Goal: Information Seeking & Learning: Learn about a topic

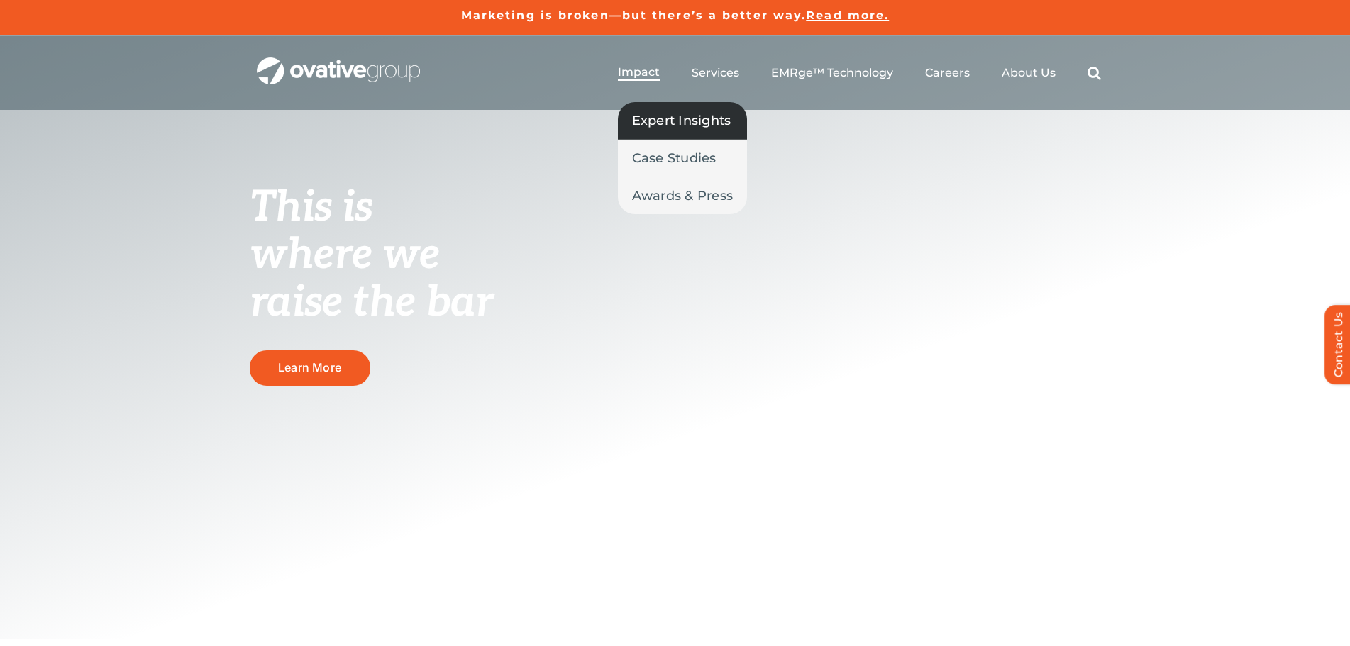
click at [676, 119] on span "Expert Insights" at bounding box center [681, 121] width 99 height 20
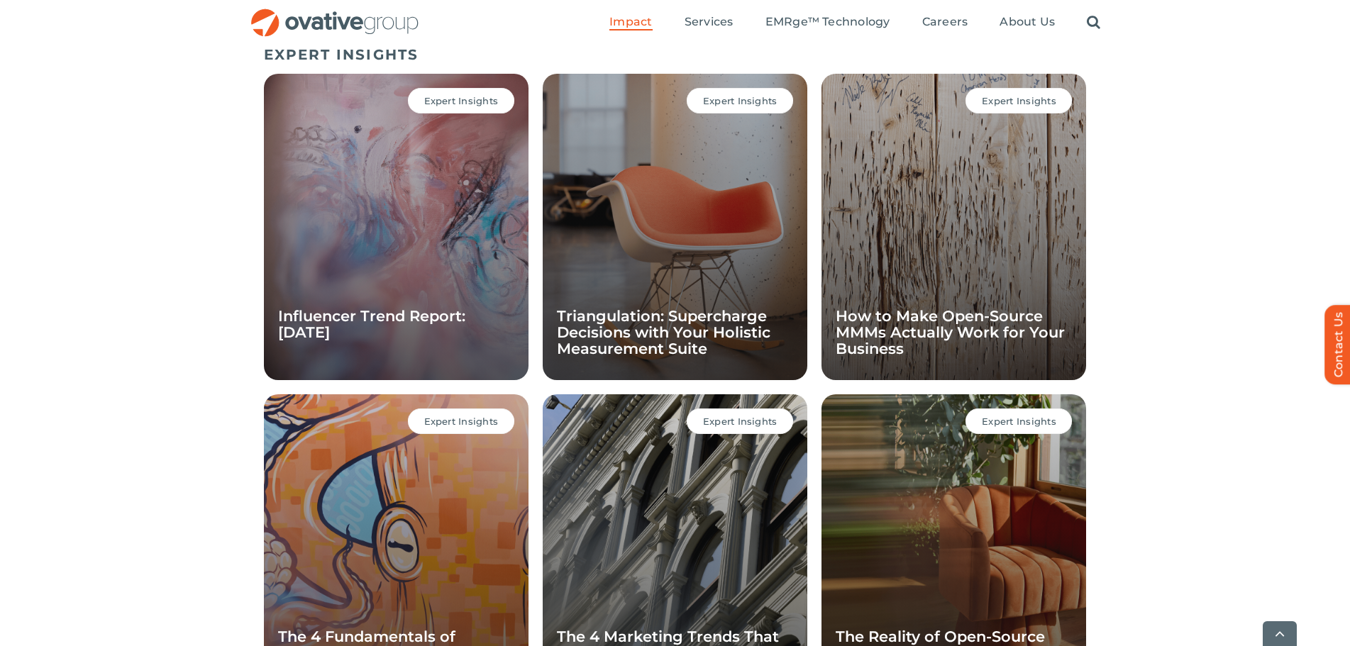
scroll to position [977, 0]
click at [802, 13] on ul "Impact Expert Insights Case Studies Awards & Press Services Media Measurement C…" at bounding box center [854, 22] width 491 height 45
click at [799, 21] on span "EMRge™ Technology" at bounding box center [827, 22] width 125 height 14
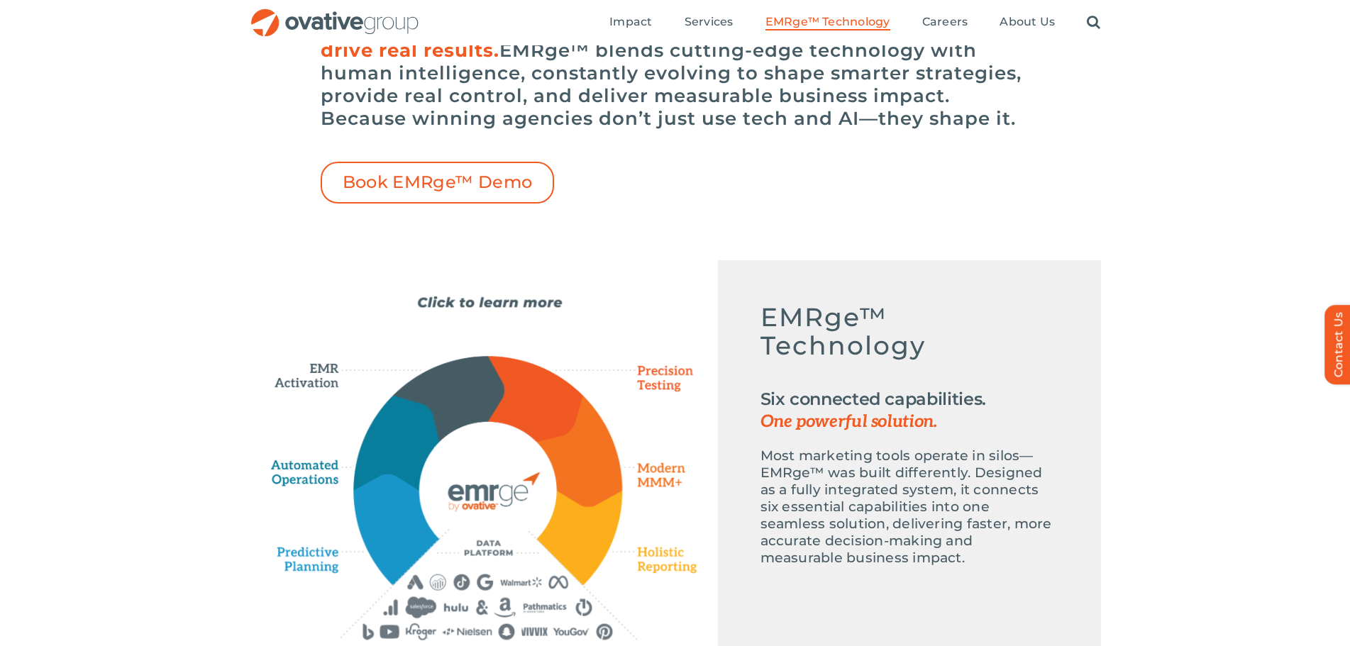
scroll to position [284, 0]
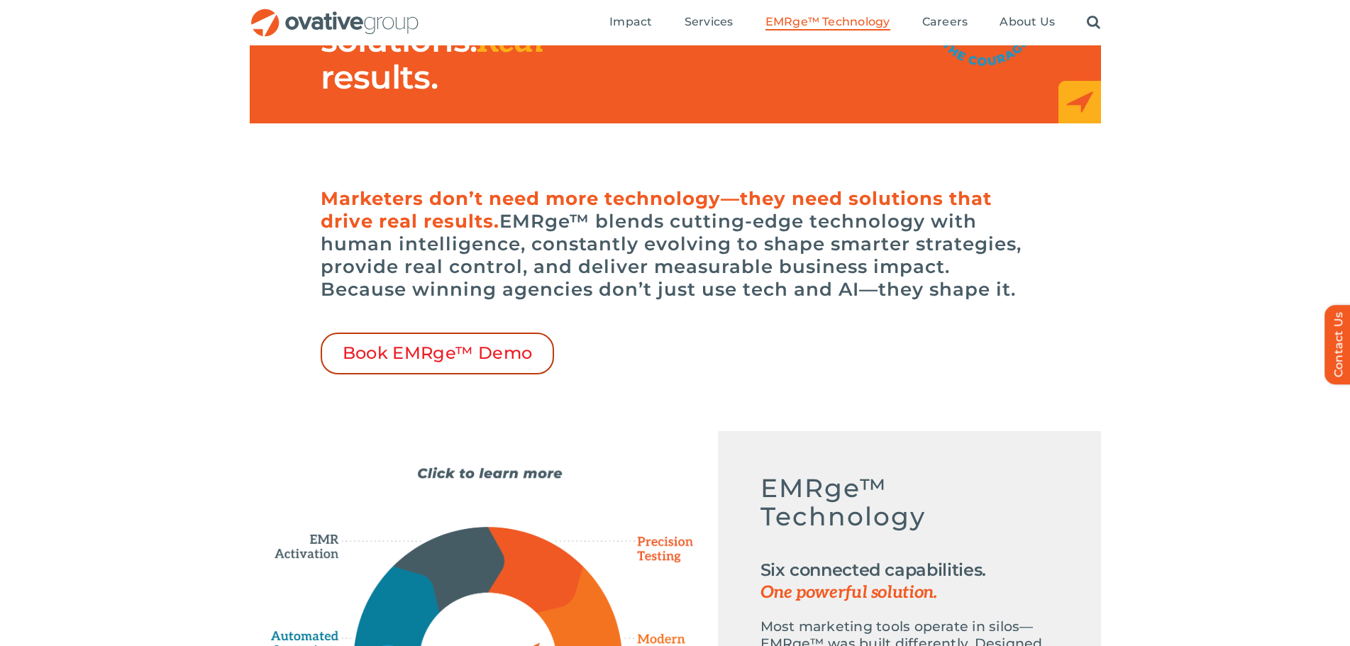
click at [449, 353] on span "Book EMRge™ Demo" at bounding box center [438, 353] width 190 height 21
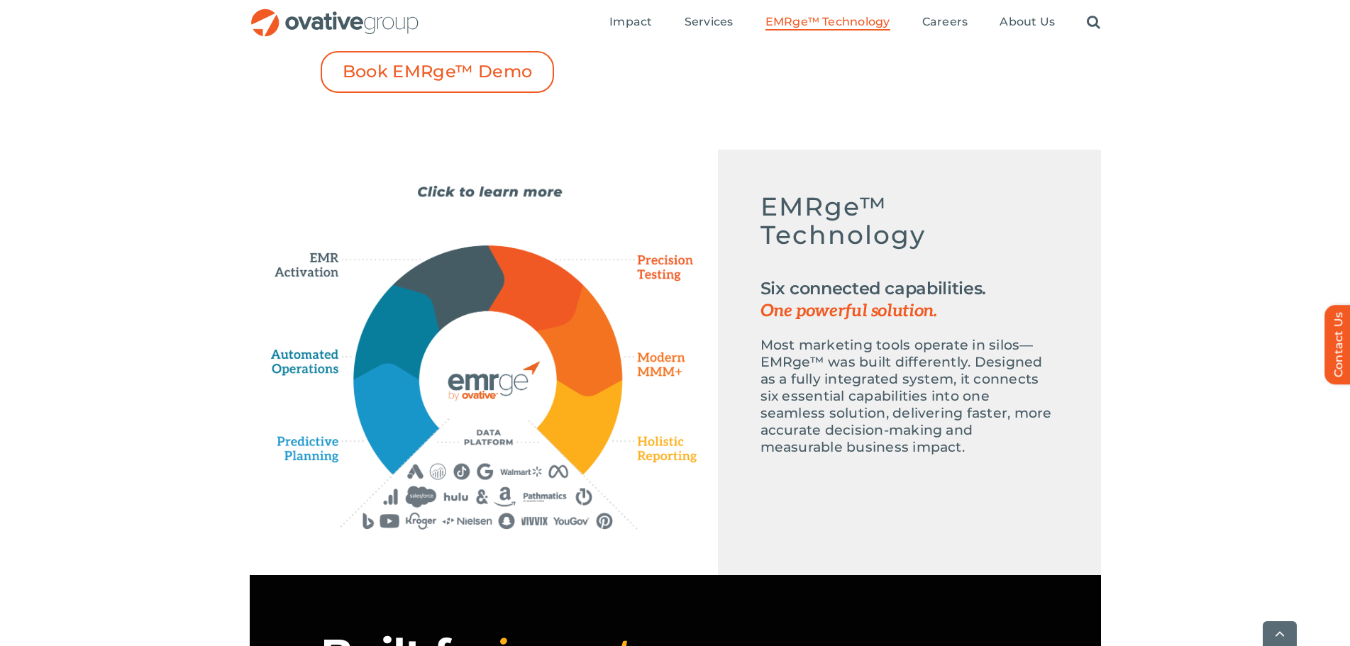
scroll to position [567, 0]
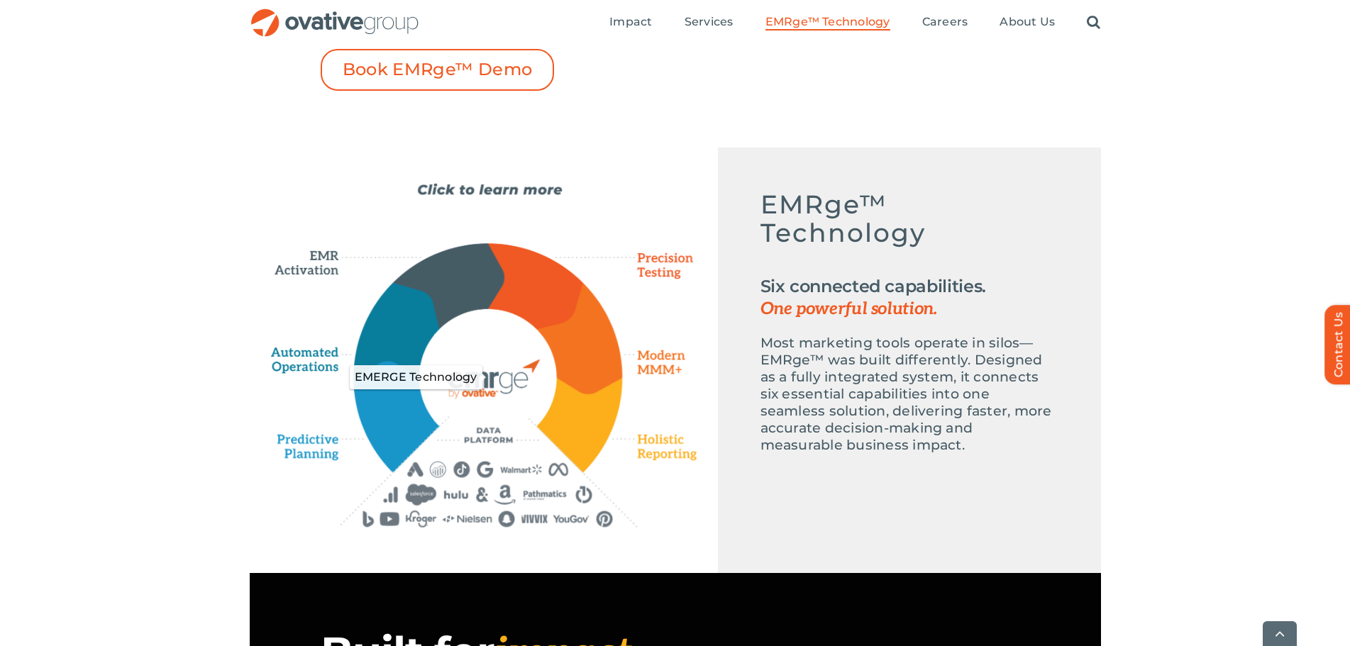
click at [506, 333] on icon "EMERGE Technology" at bounding box center [488, 378] width 138 height 138
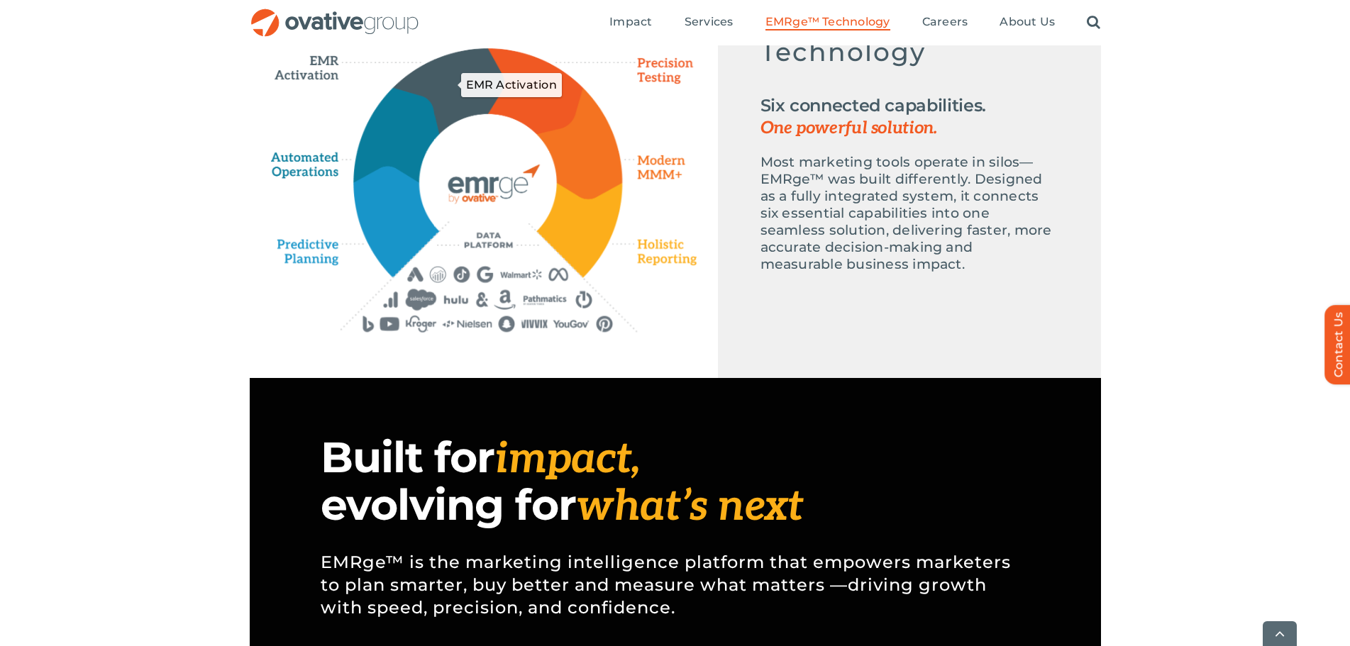
scroll to position [780, 0]
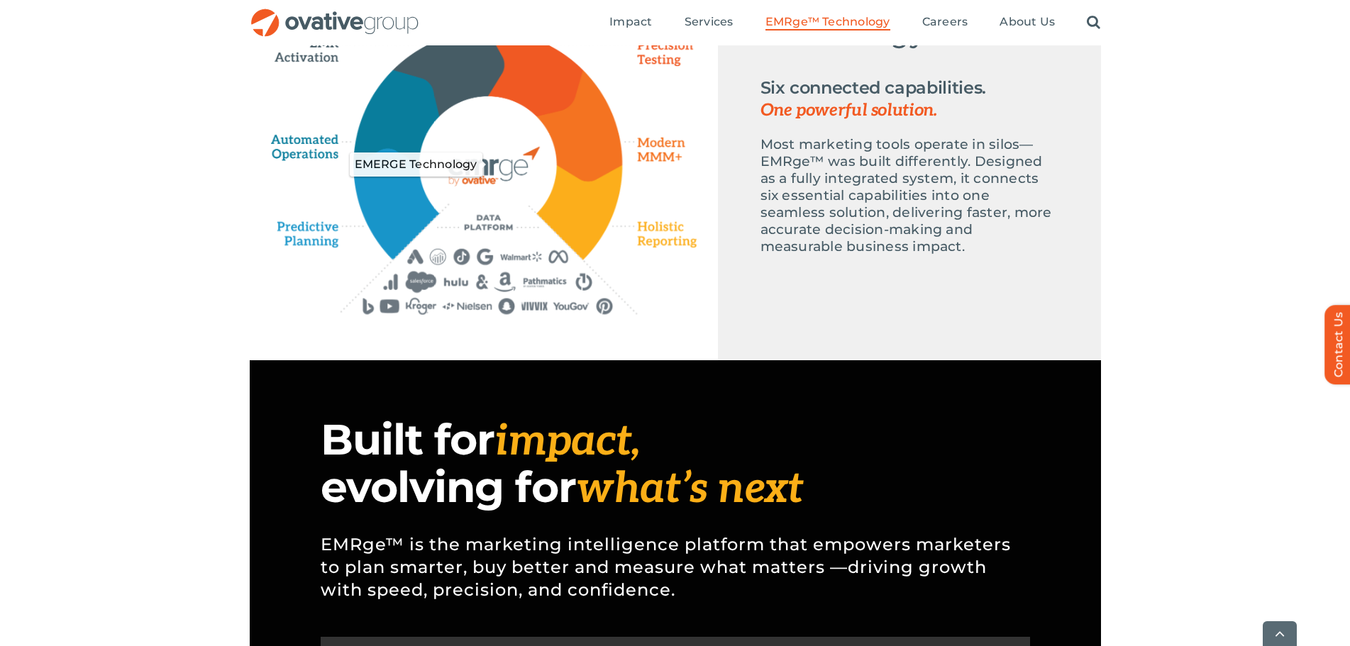
click at [485, 133] on icon "EMERGE Technology" at bounding box center [488, 165] width 138 height 138
click at [540, 68] on icon "Precision Testing" at bounding box center [535, 73] width 95 height 85
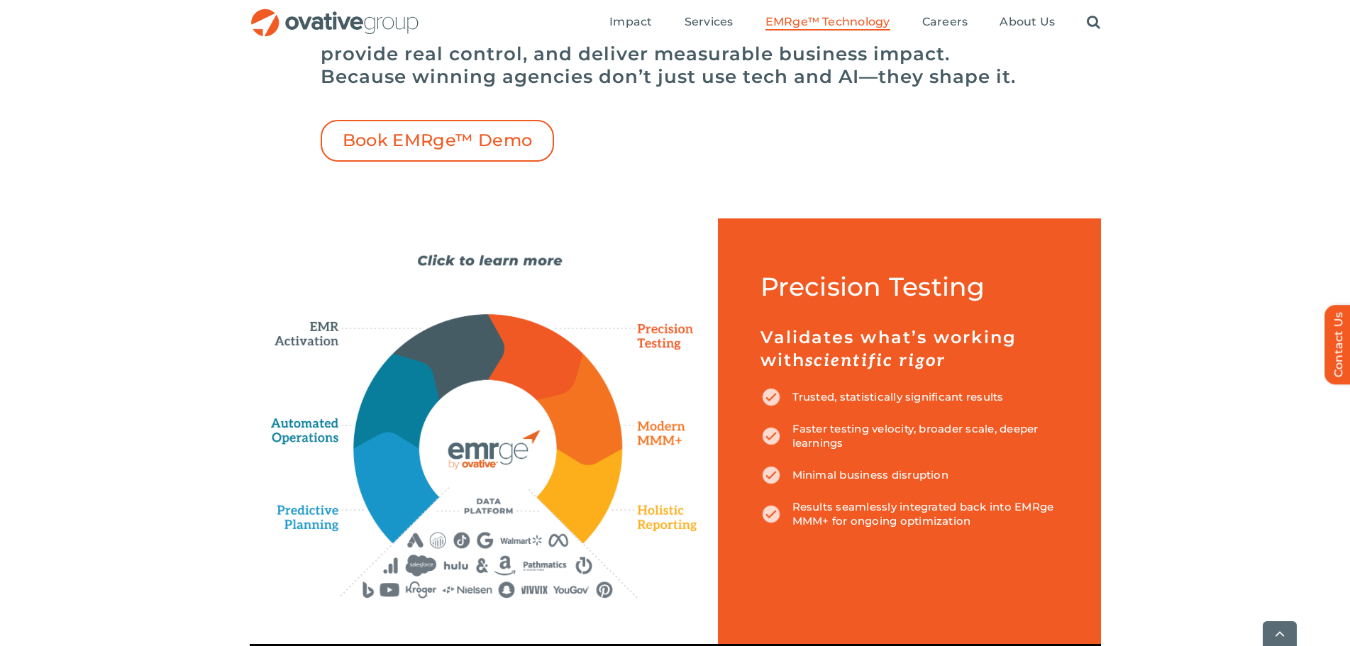
scroll to position [638, 0]
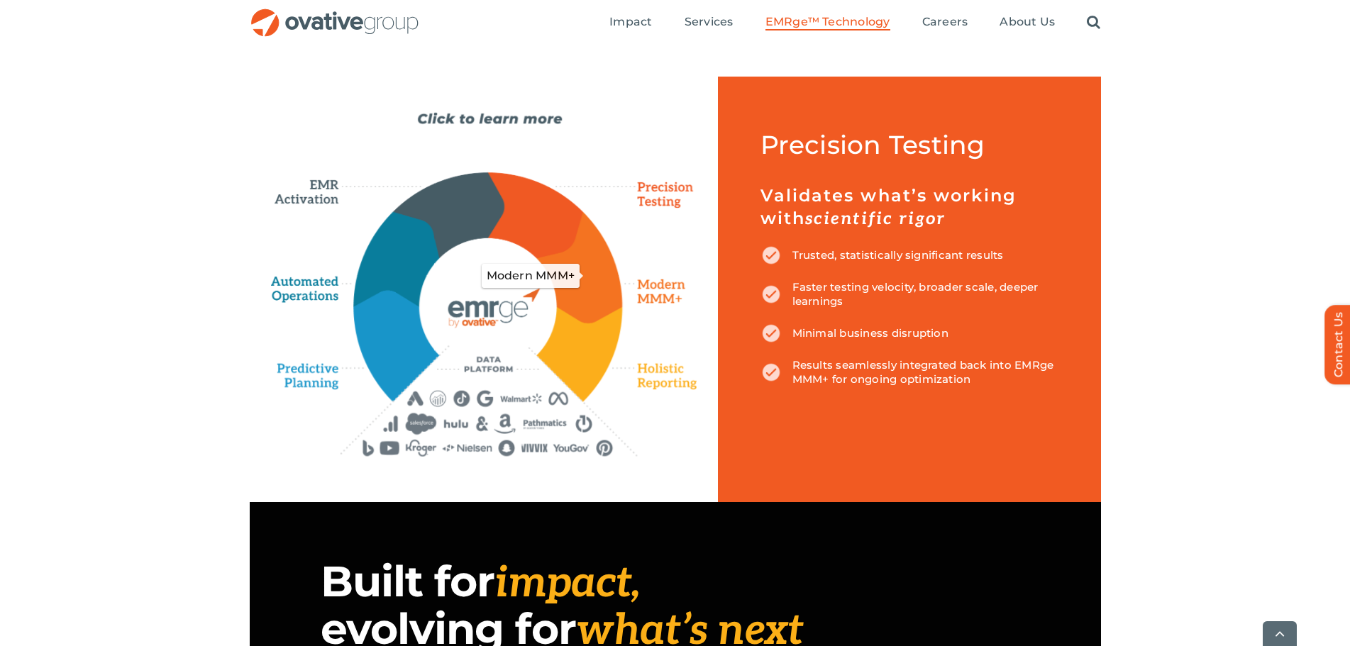
click at [602, 279] on icon "Modern MMM+" at bounding box center [580, 266] width 85 height 111
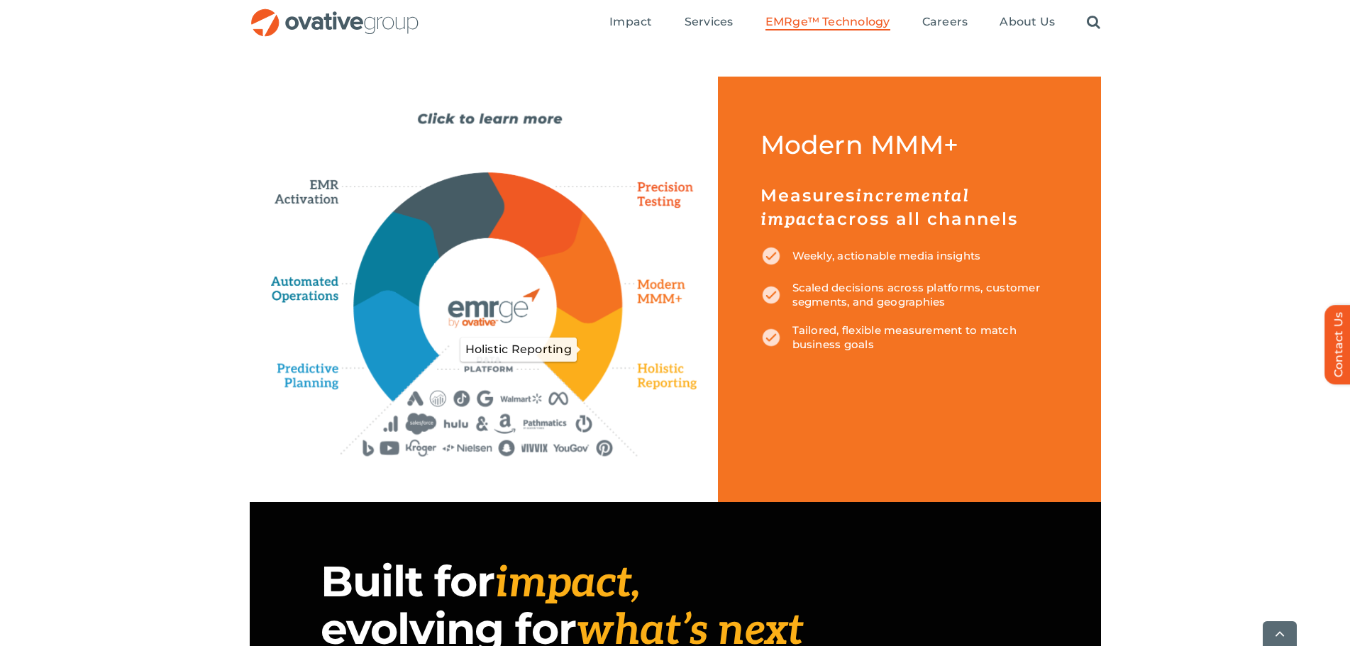
click at [587, 348] on icon "Holistic Reporting" at bounding box center [579, 354] width 85 height 94
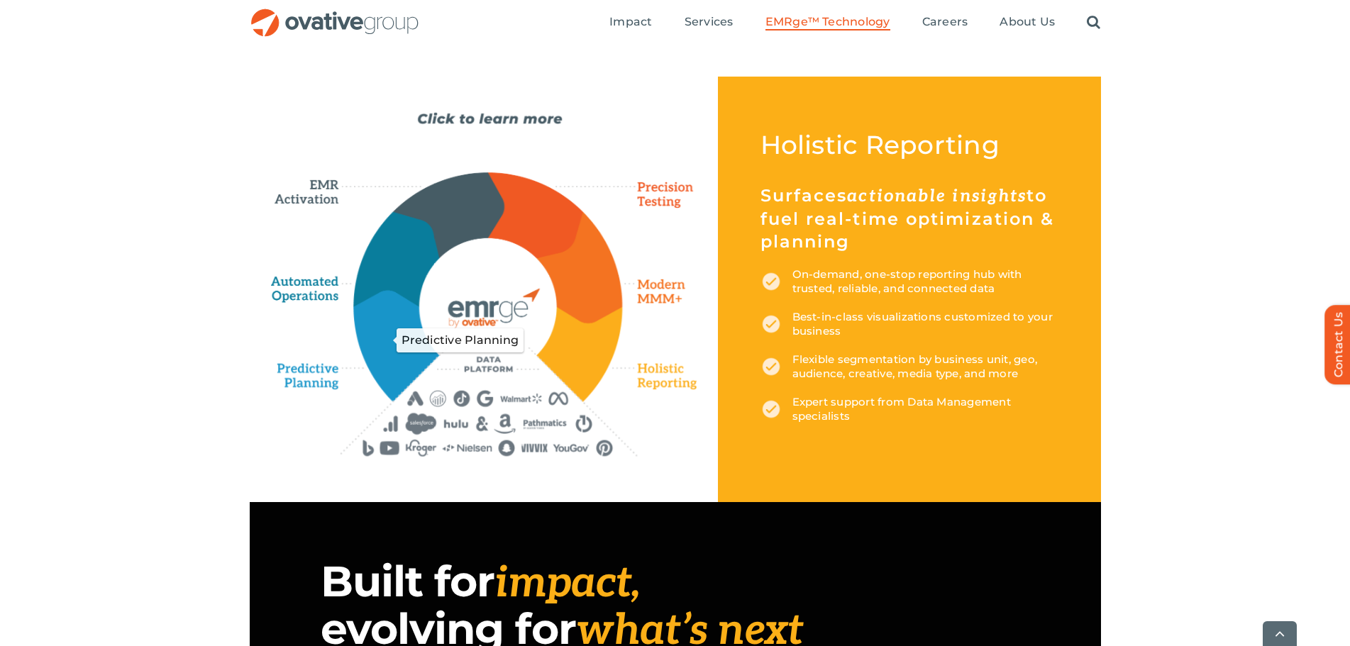
click at [382, 318] on icon "Predictive Planning" at bounding box center [397, 345] width 84 height 109
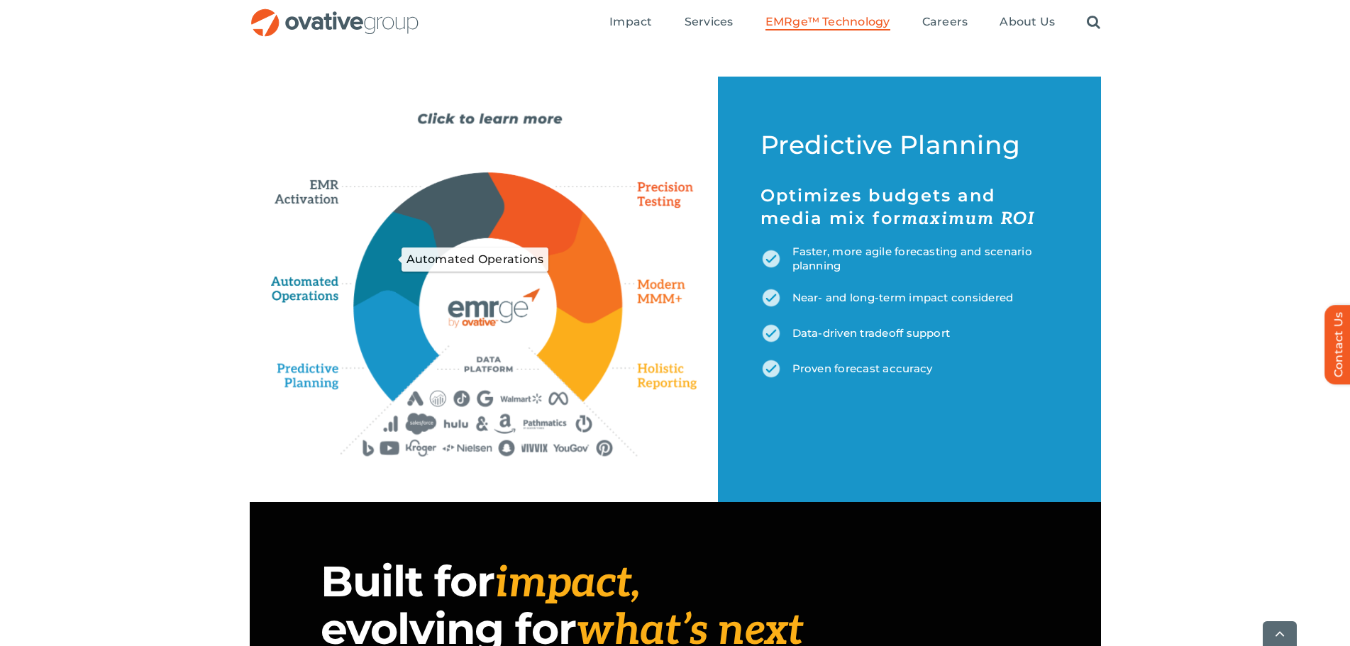
click at [387, 248] on icon "Automated Operations" at bounding box center [397, 259] width 87 height 95
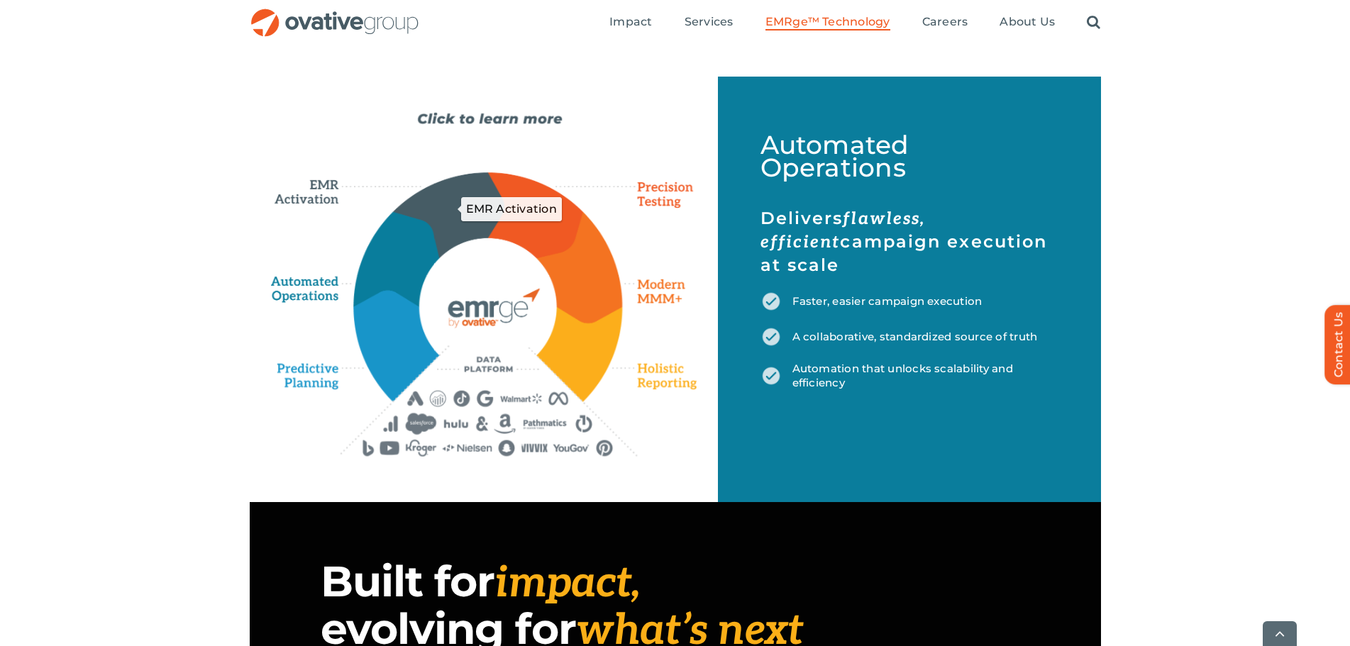
click at [450, 192] on icon "EMR Activation" at bounding box center [448, 214] width 111 height 84
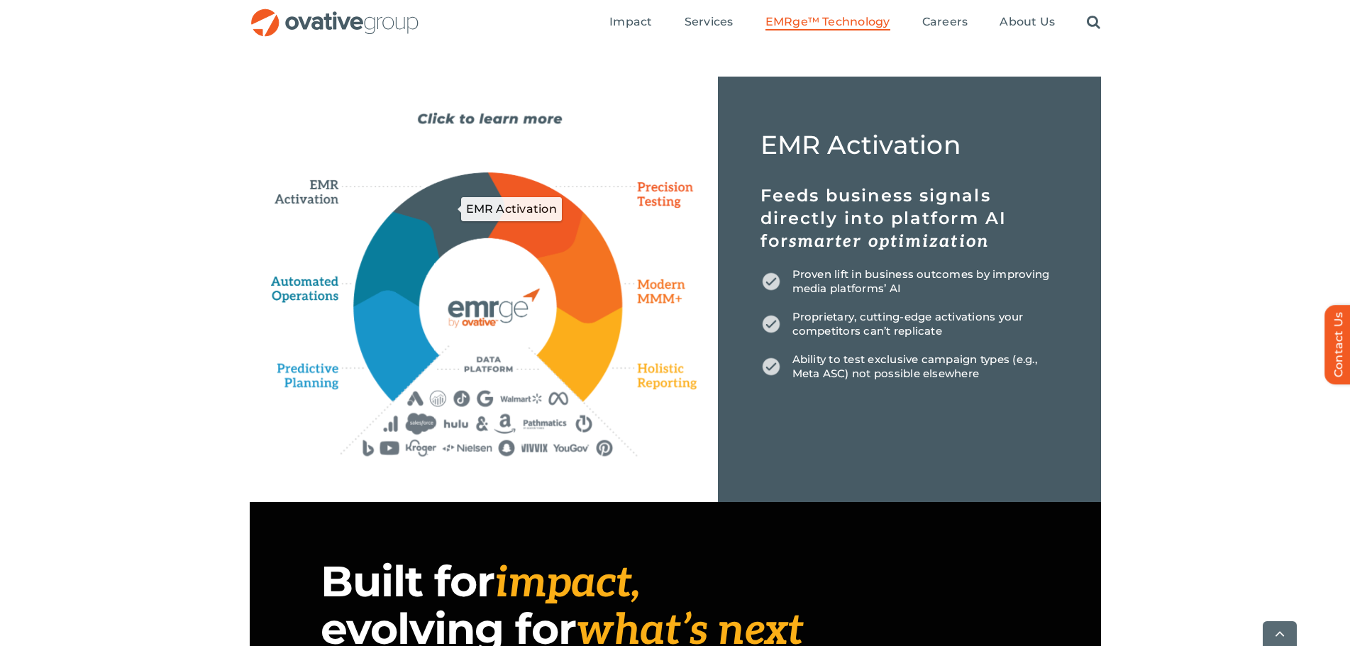
click at [450, 192] on icon "EMR Activation" at bounding box center [448, 214] width 111 height 84
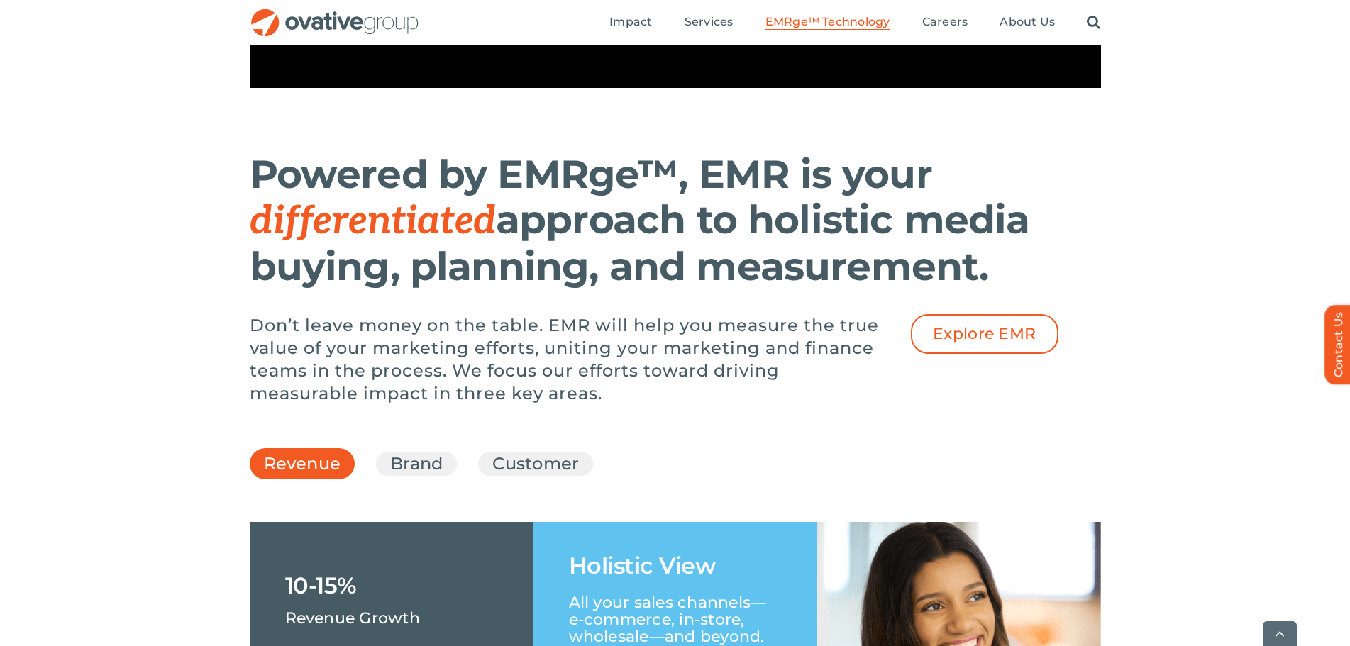
scroll to position [1773, 0]
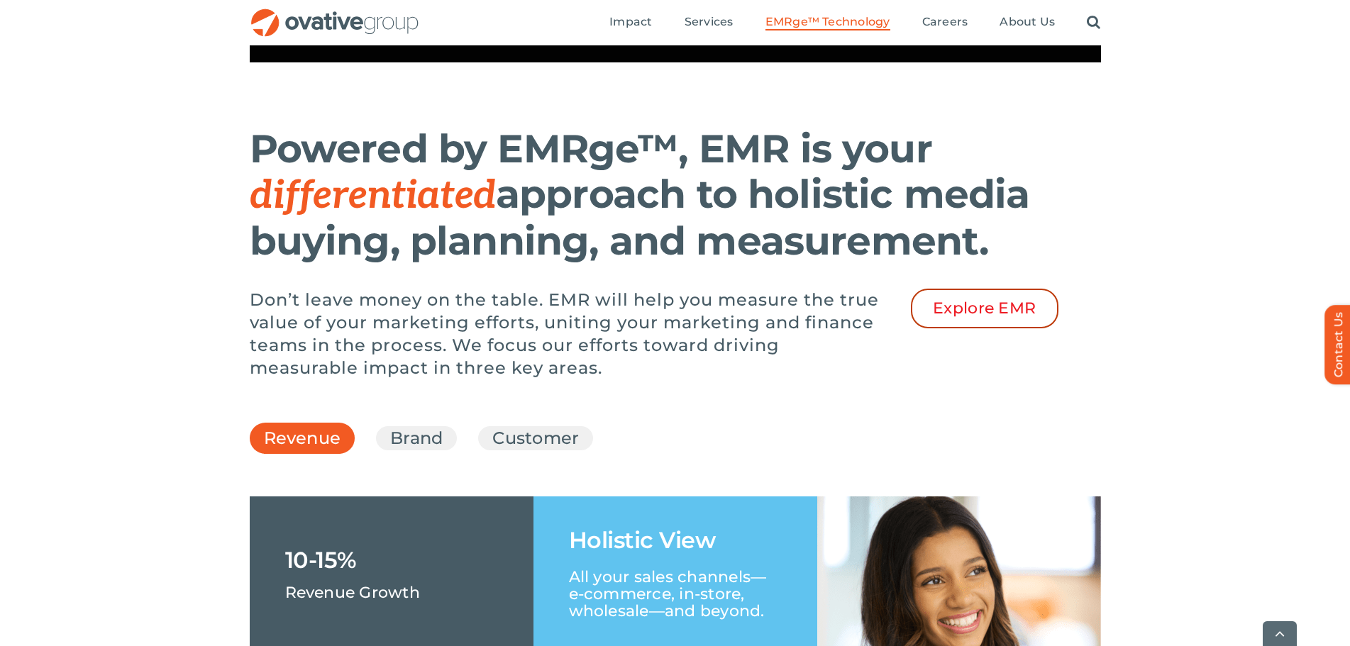
click at [1012, 318] on span "Explore EMR" at bounding box center [985, 308] width 104 height 18
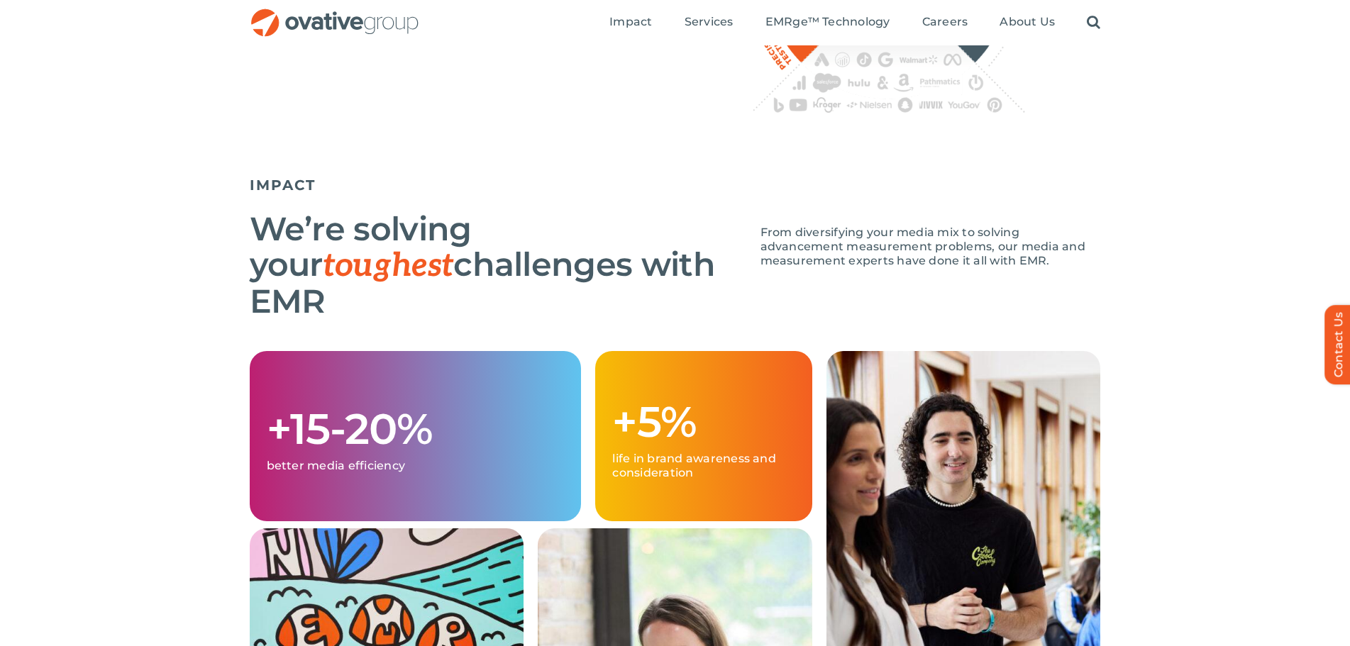
scroll to position [922, 0]
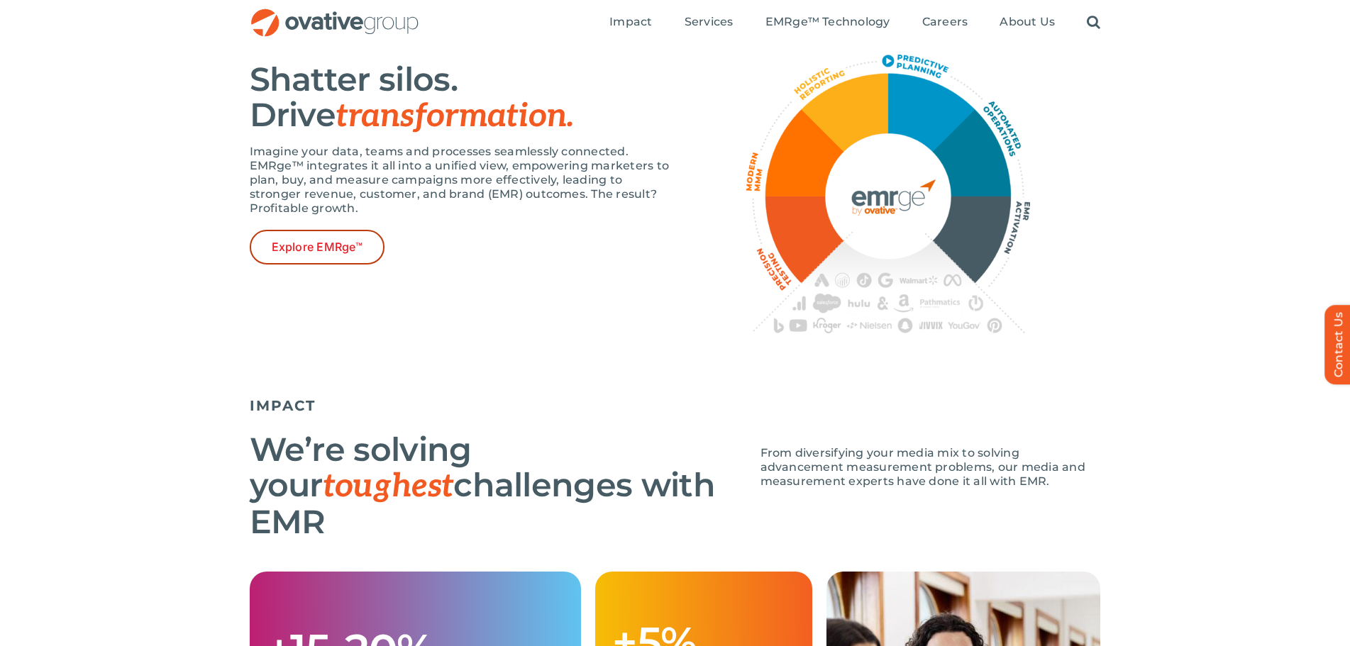
click at [326, 254] on span "Explore EMRge™" at bounding box center [317, 246] width 91 height 13
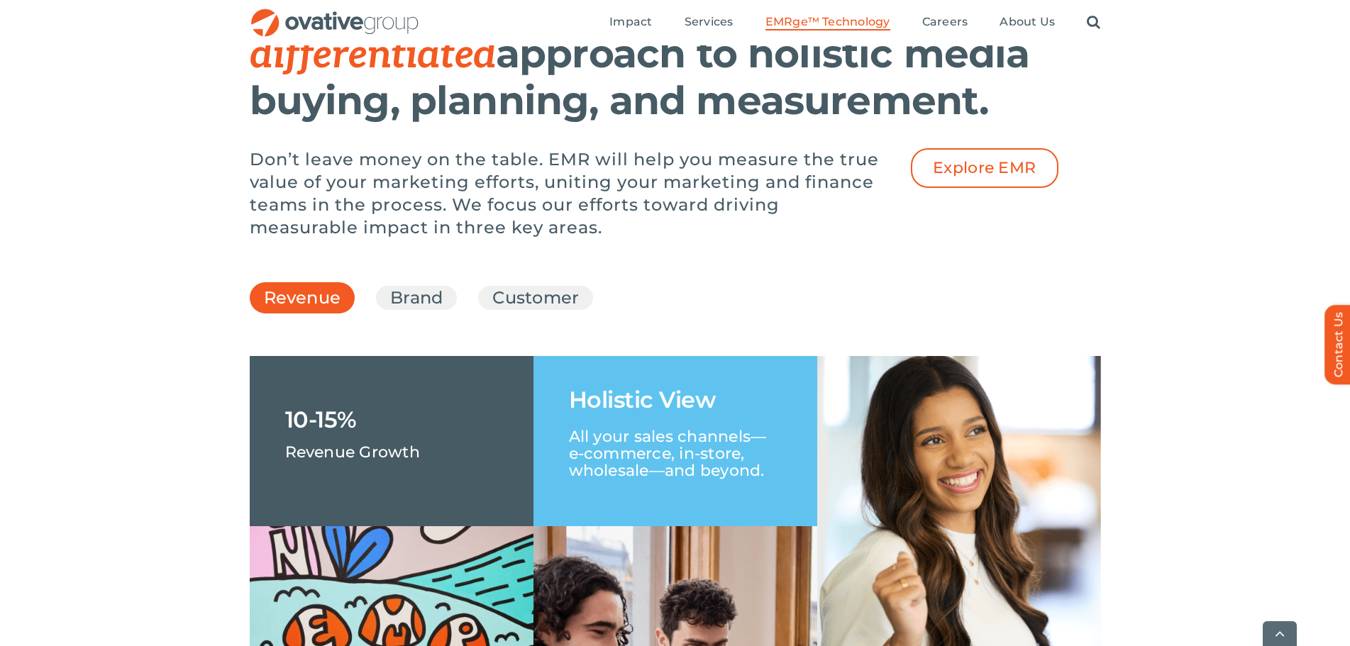
scroll to position [1915, 0]
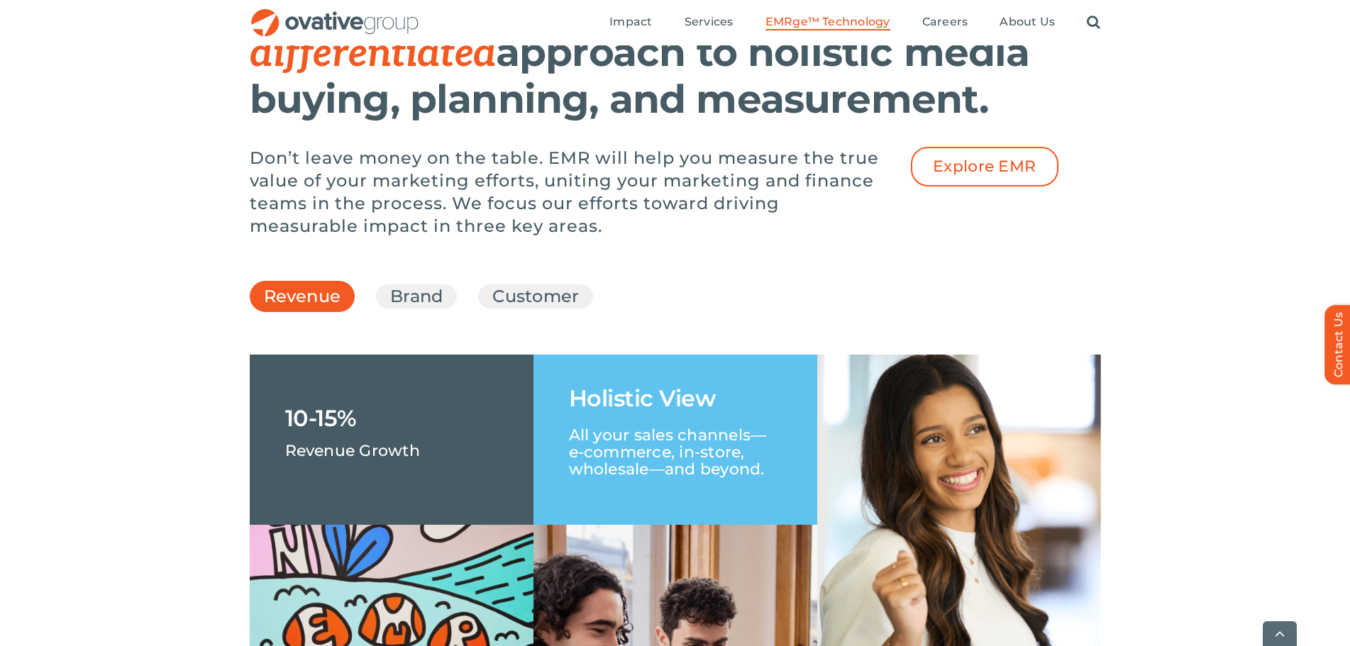
click at [315, 316] on link "Revenue" at bounding box center [302, 299] width 77 height 31
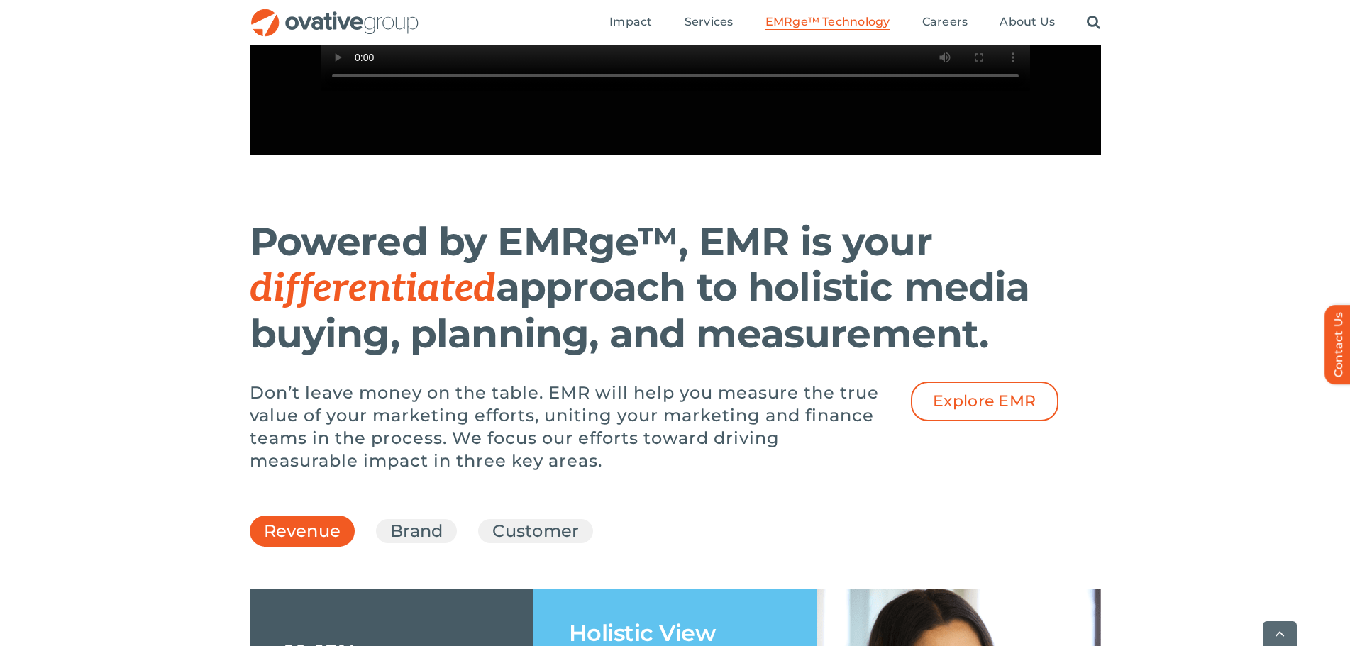
scroll to position [1709, 0]
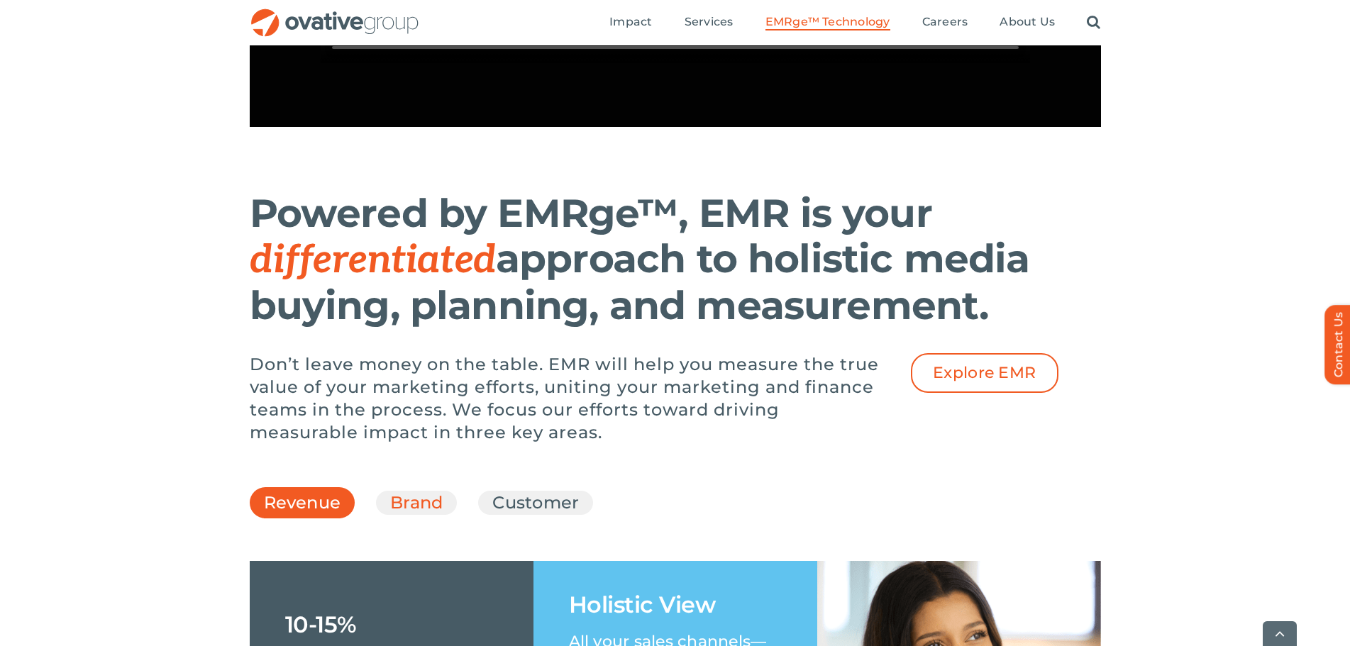
click at [436, 515] on link "Brand" at bounding box center [416, 503] width 52 height 24
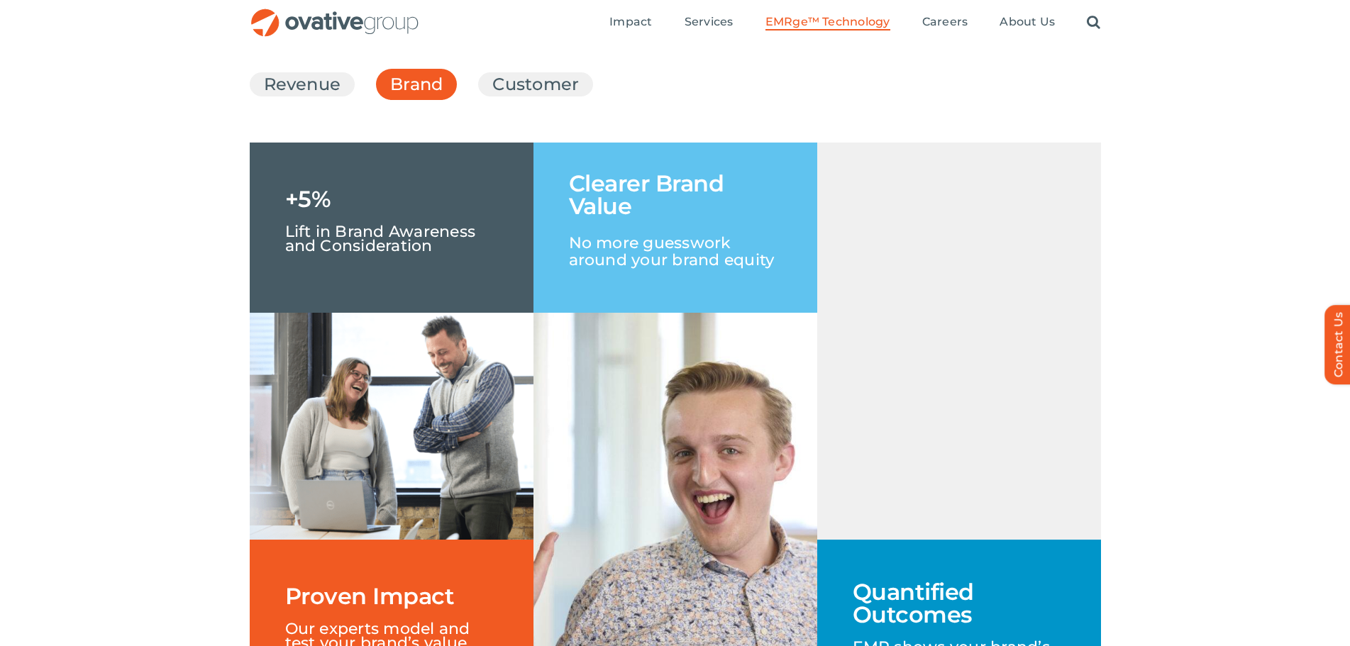
scroll to position [2064, 0]
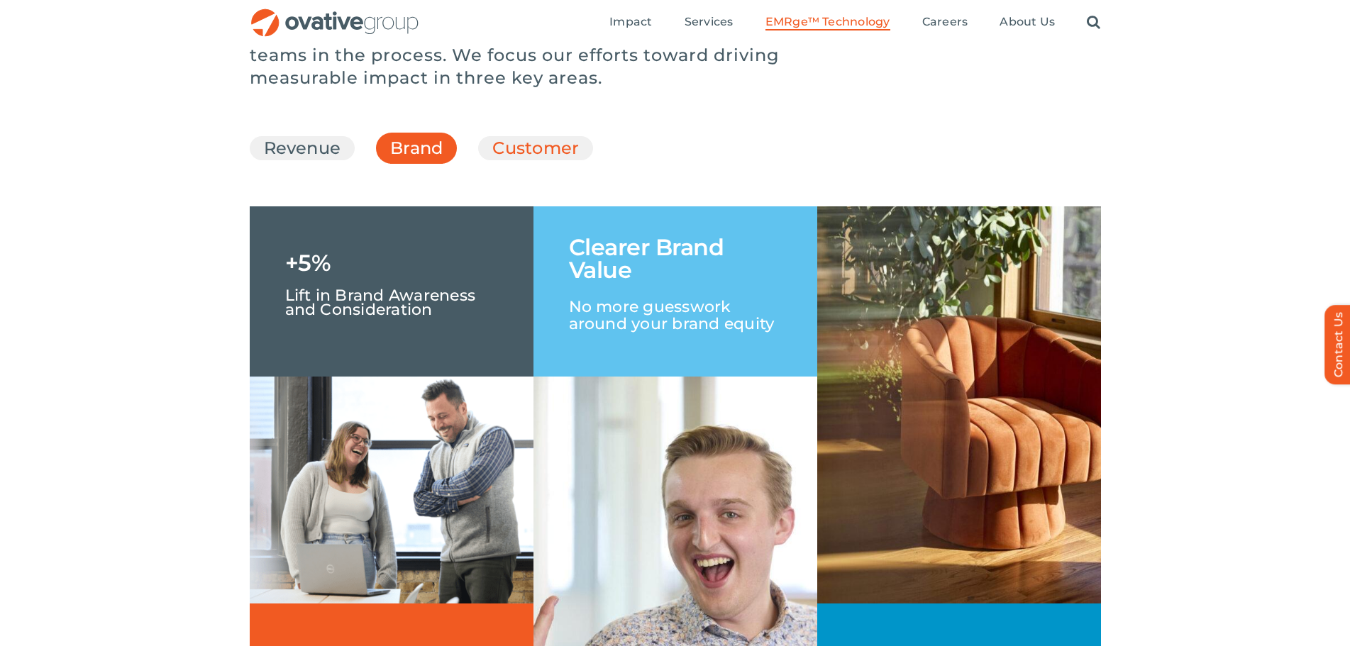
click at [558, 160] on link "Customer" at bounding box center [535, 148] width 87 height 24
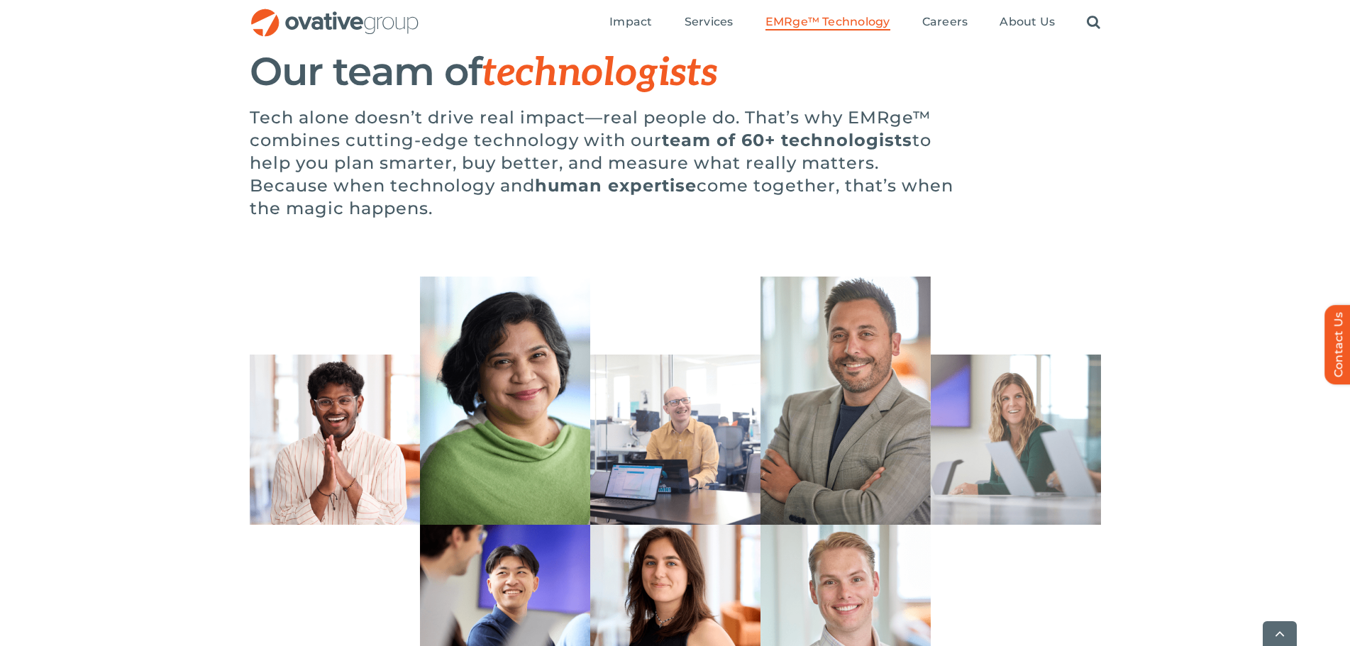
scroll to position [3760, 0]
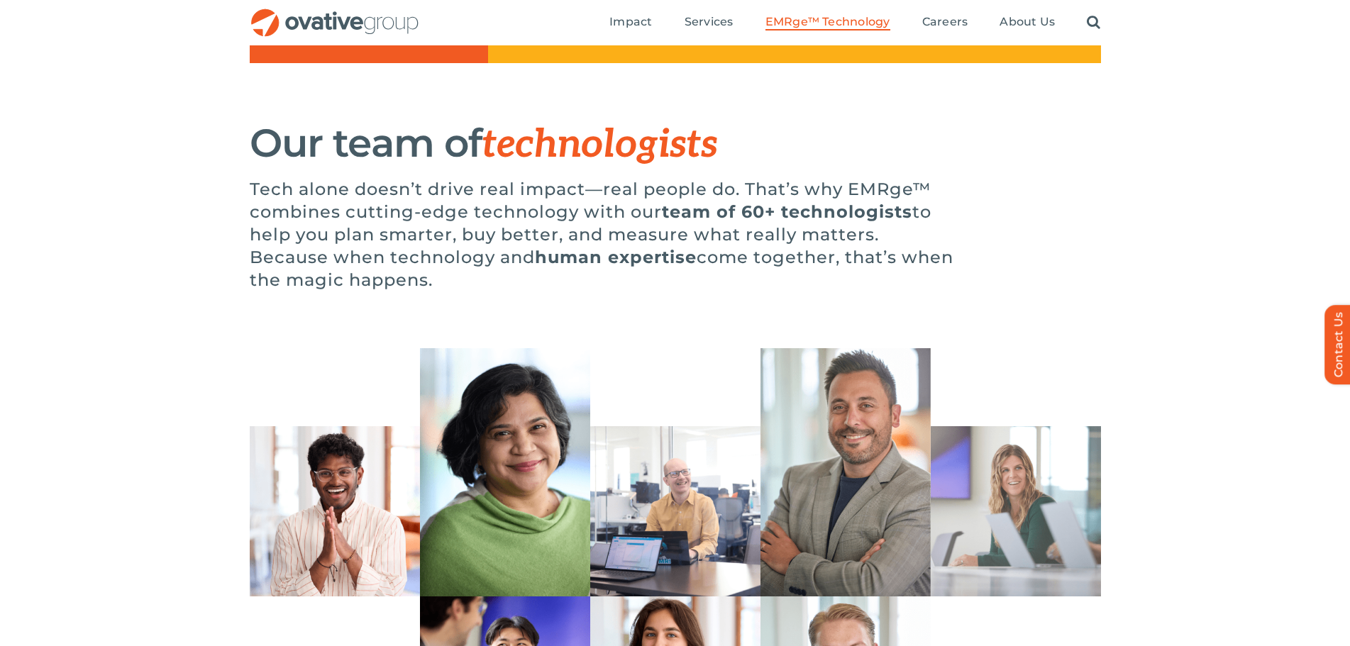
click at [850, 20] on span "EMRge™ Technology" at bounding box center [827, 22] width 125 height 14
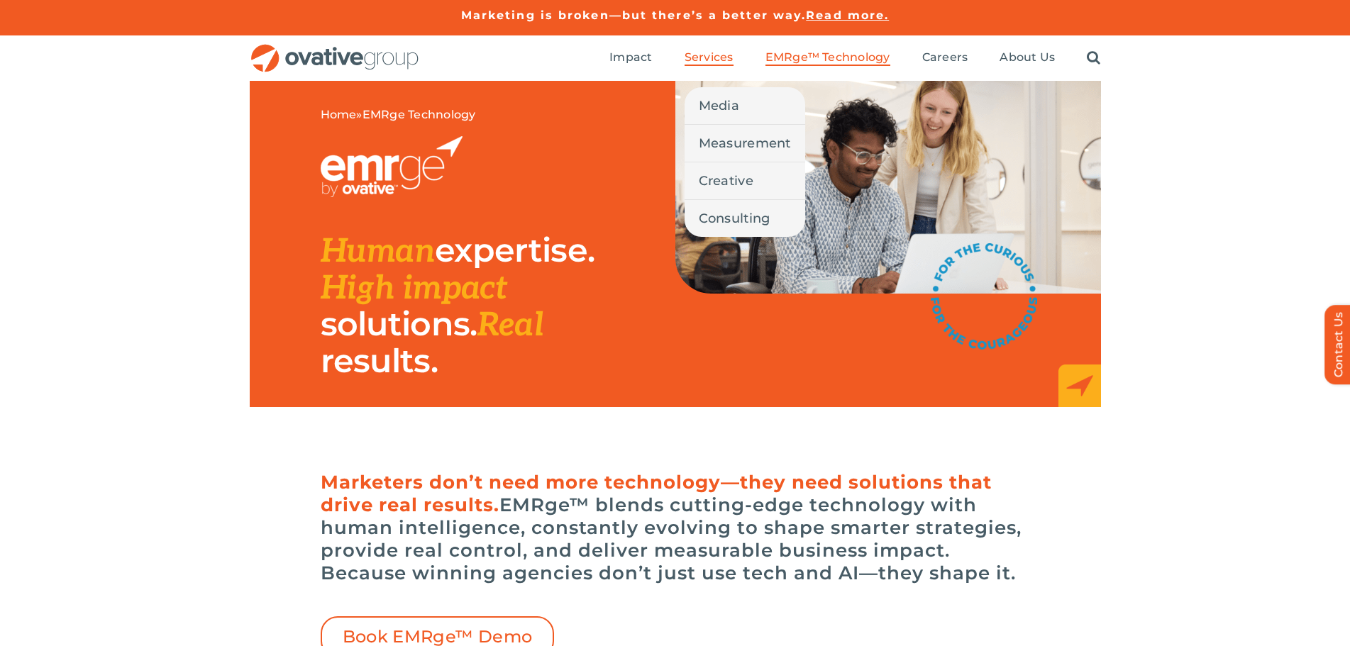
click at [703, 55] on span "Services" at bounding box center [709, 57] width 49 height 14
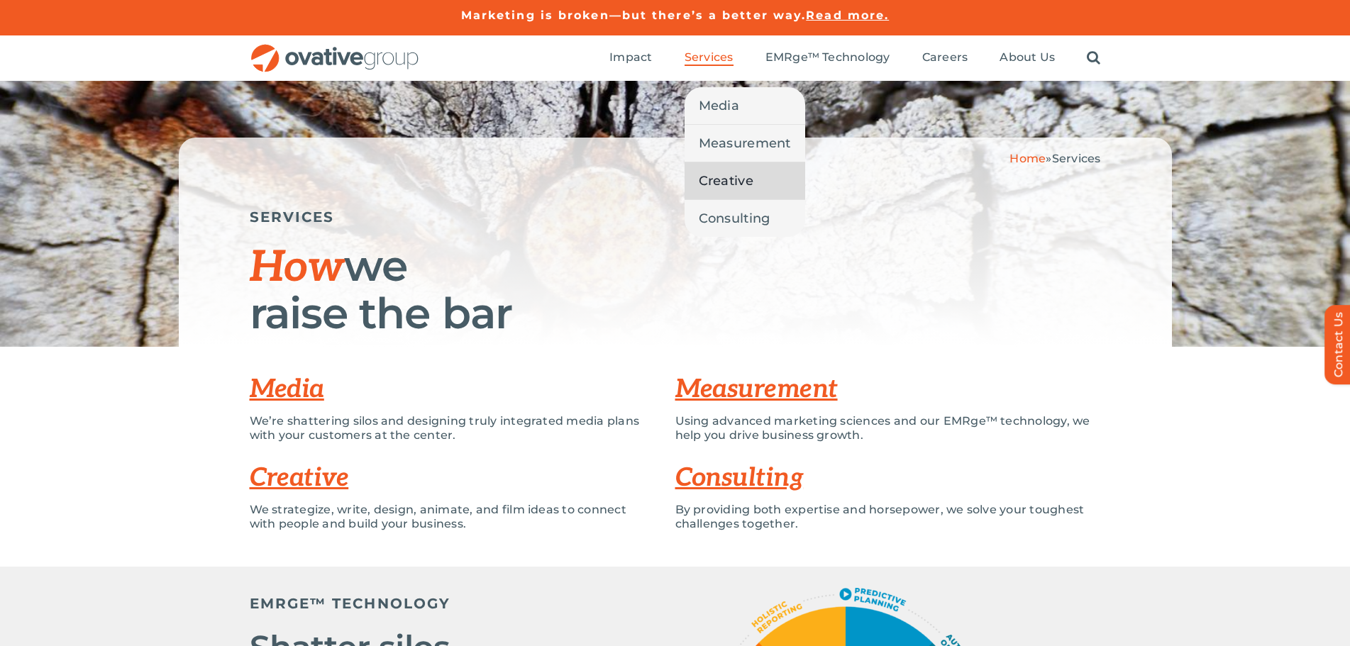
click at [741, 177] on span "Creative" at bounding box center [726, 181] width 55 height 20
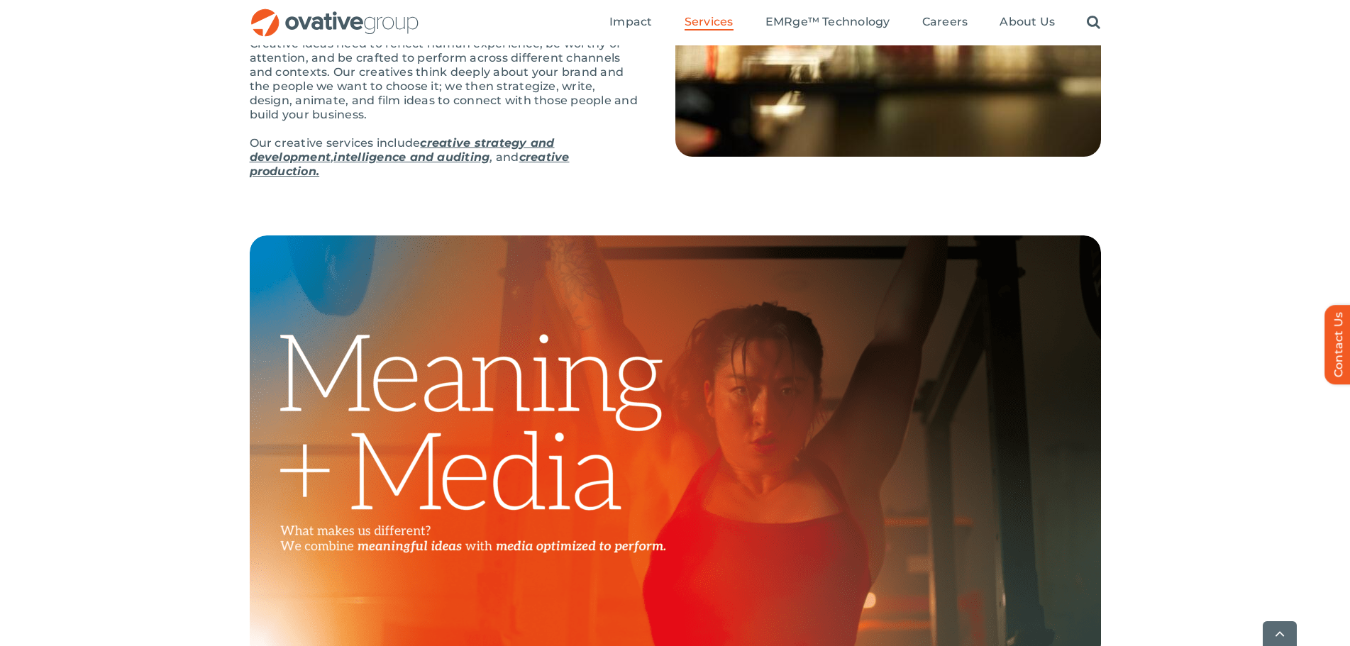
scroll to position [284, 0]
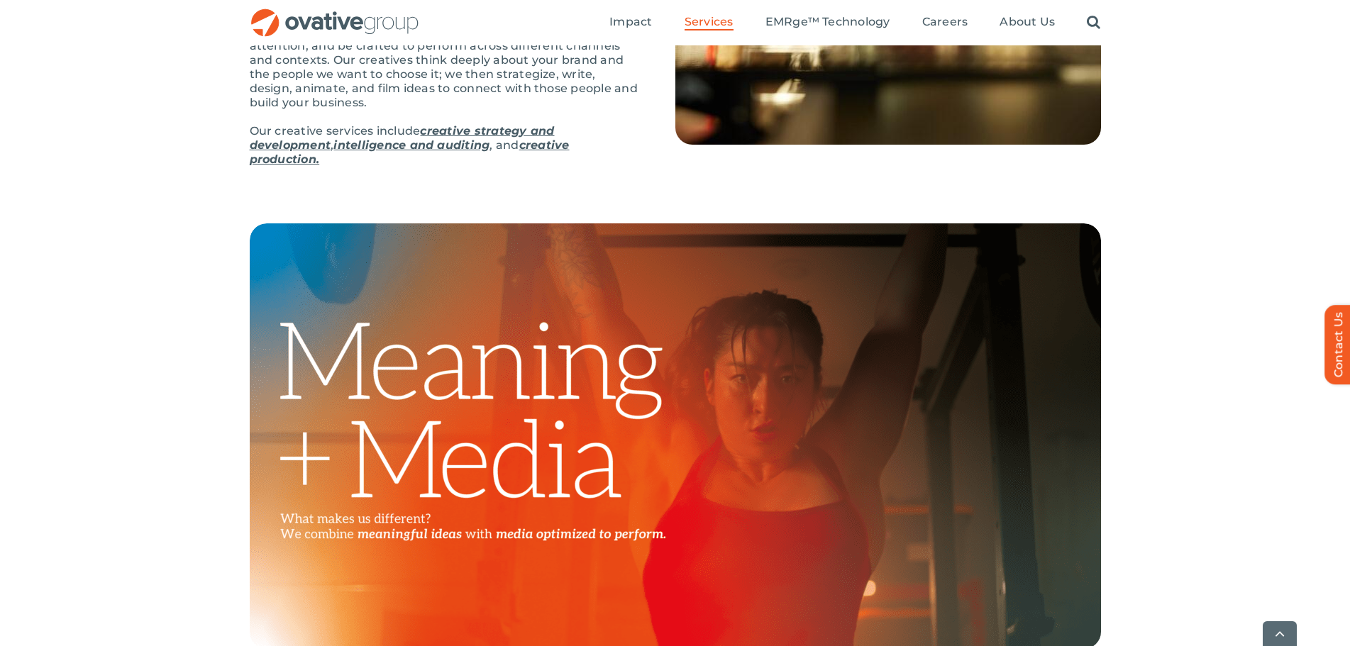
click at [461, 132] on link "creative strategy and development" at bounding box center [402, 138] width 305 height 28
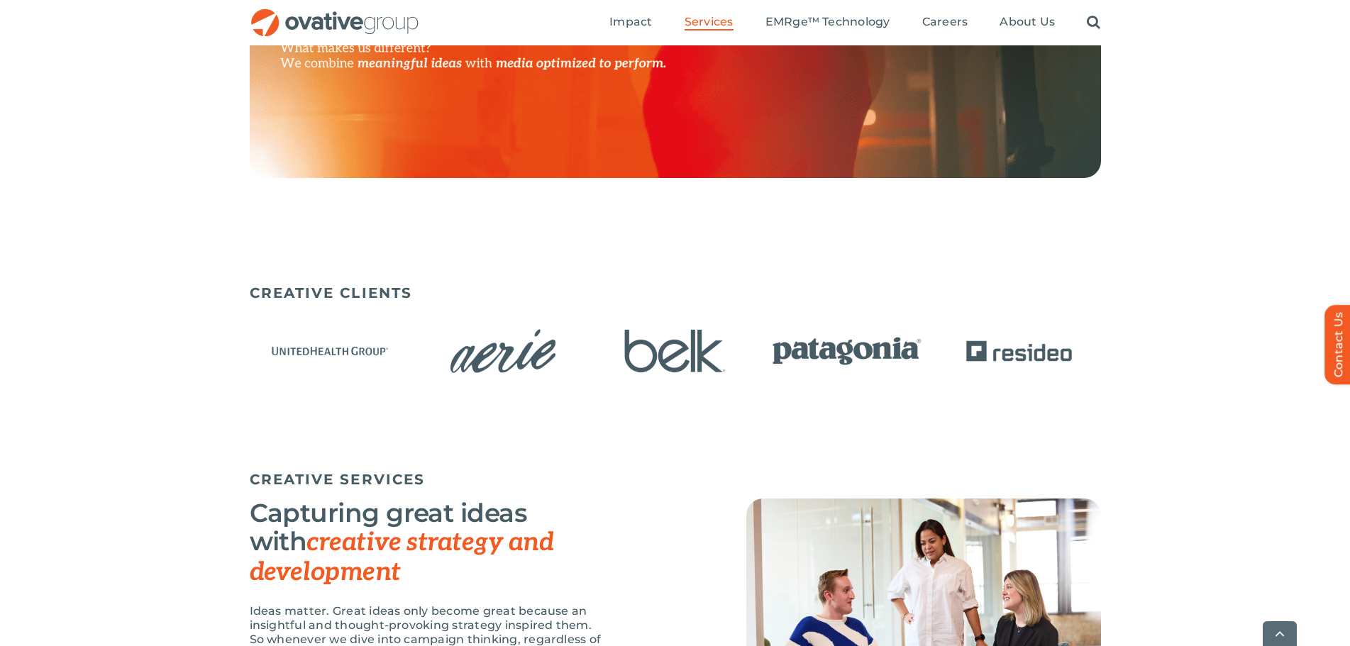
scroll to position [780, 0]
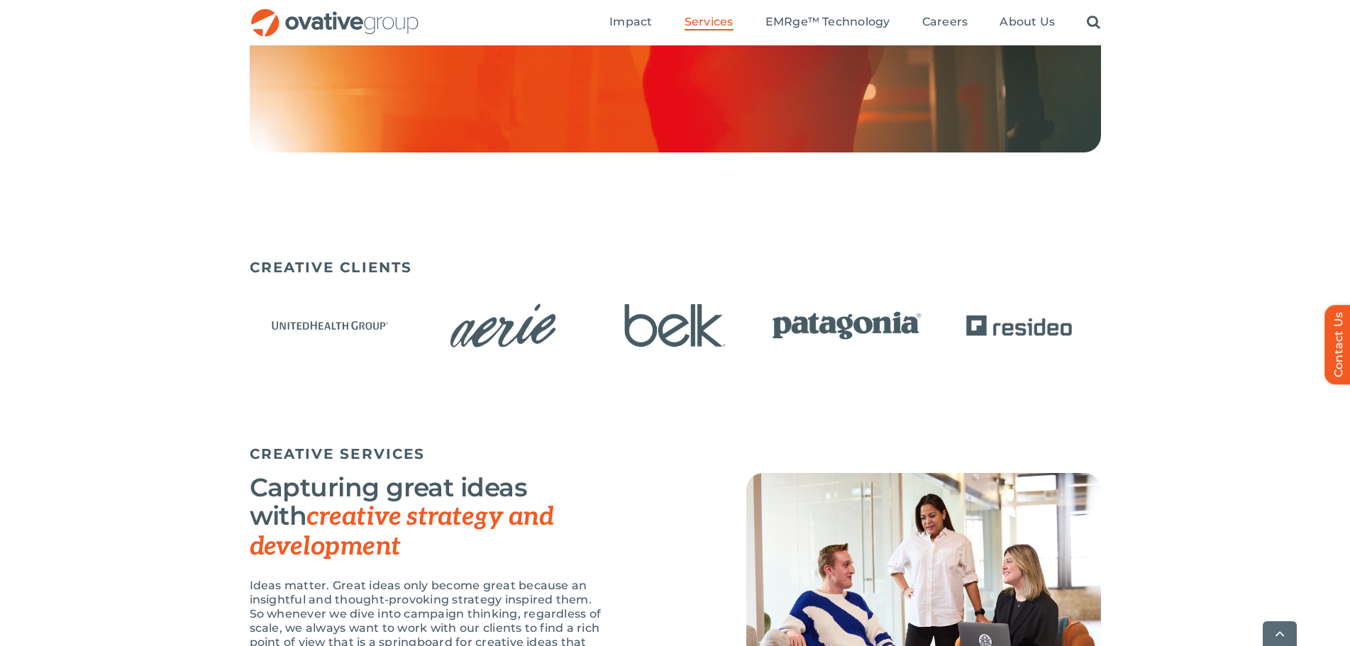
click at [785, 373] on div "CREATIVE CLIENTS" at bounding box center [675, 324] width 851 height 144
click at [839, 326] on img "4 / 15" at bounding box center [846, 325] width 163 height 67
drag, startPoint x: 426, startPoint y: 385, endPoint x: 453, endPoint y: 316, distance: 74.6
click at [453, 316] on div "CREATIVE CLIENTS" at bounding box center [675, 324] width 851 height 144
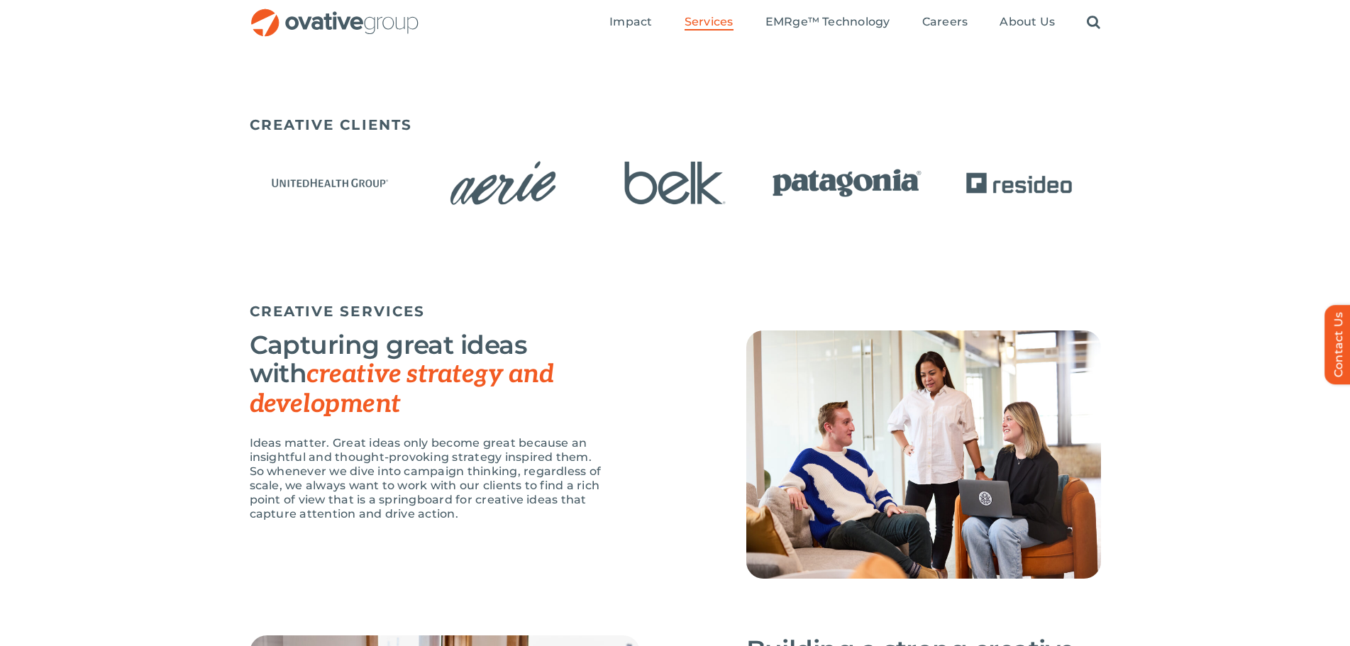
scroll to position [851, 0]
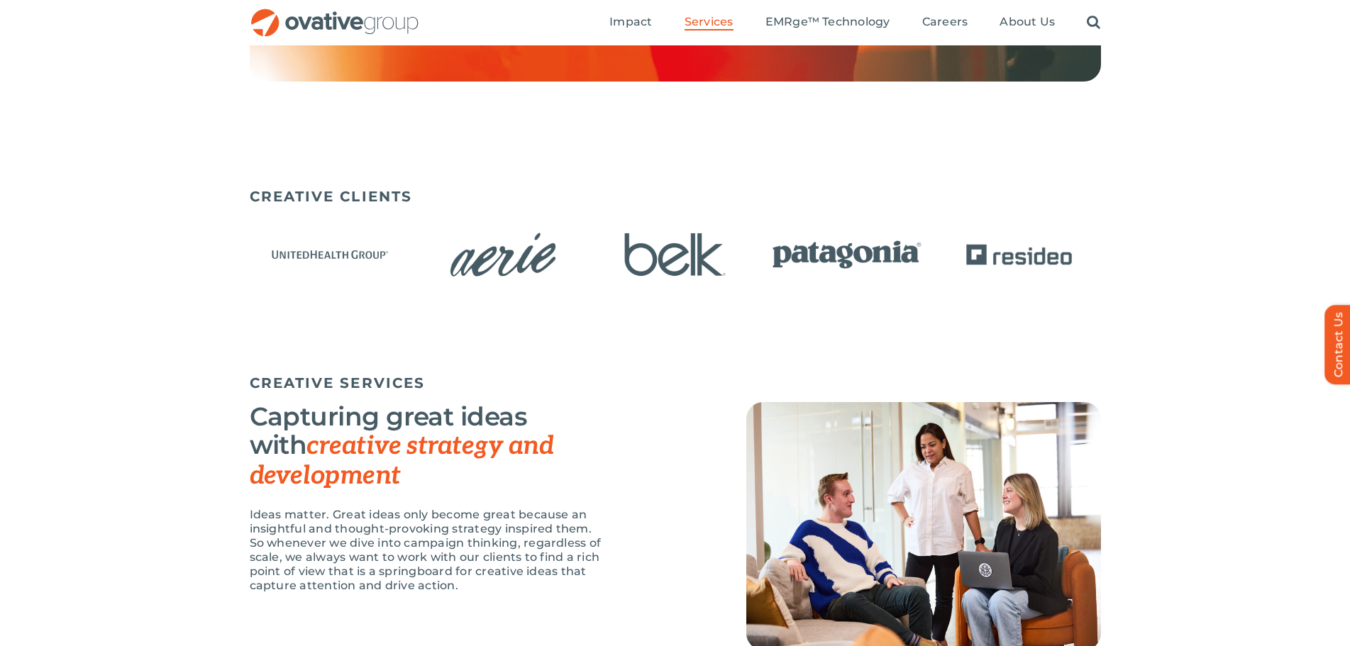
click at [401, 323] on div "CREATIVE CLIENTS" at bounding box center [675, 253] width 851 height 144
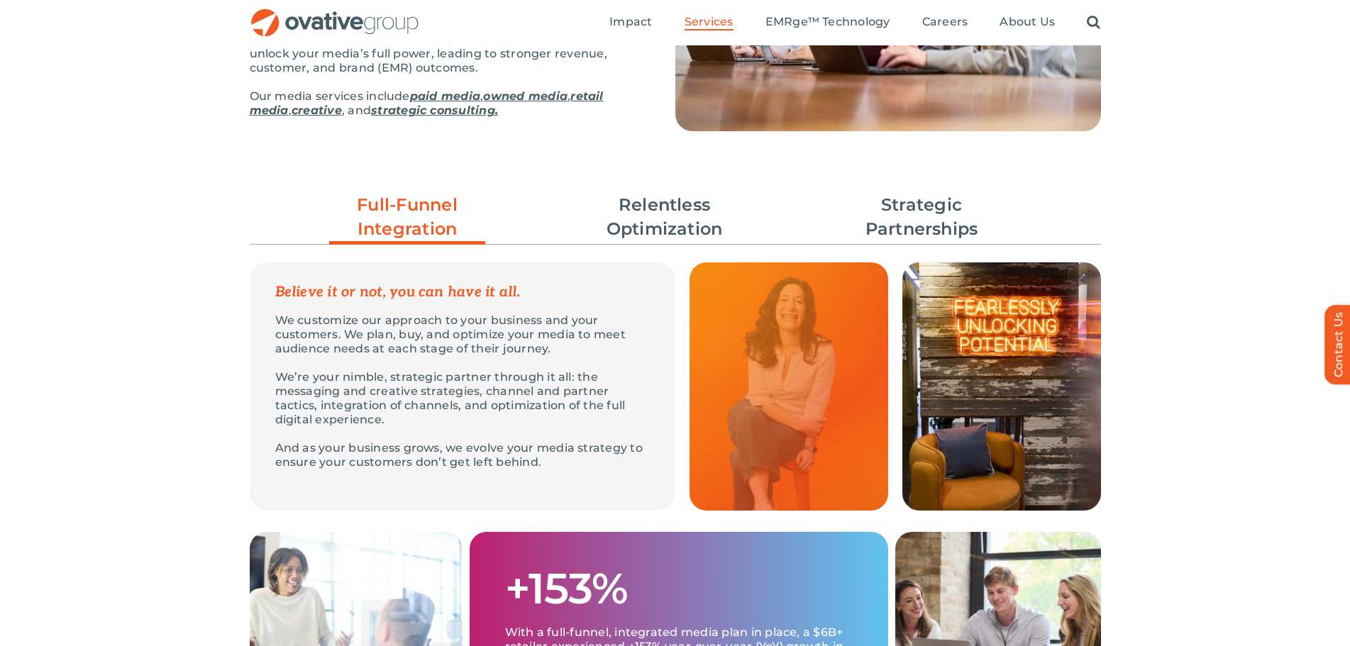
scroll to position [284, 0]
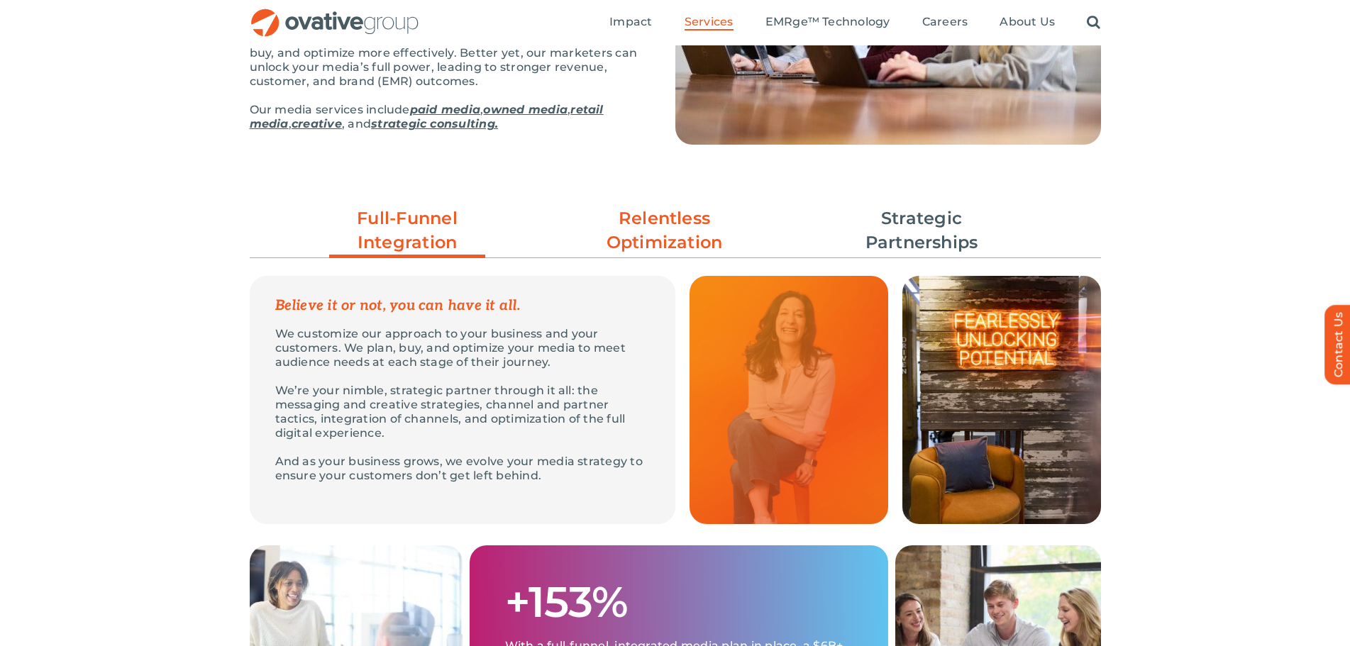
click at [668, 221] on link "Relentless Optimization" at bounding box center [665, 230] width 156 height 48
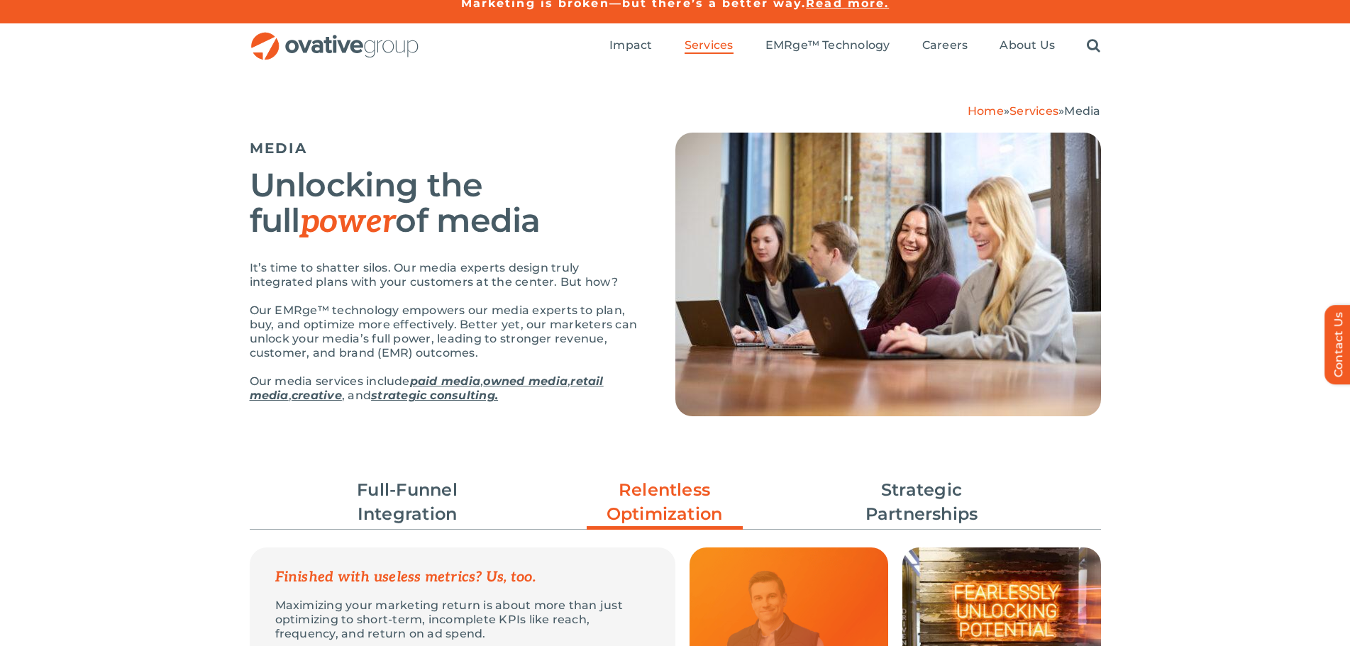
scroll to position [0, 0]
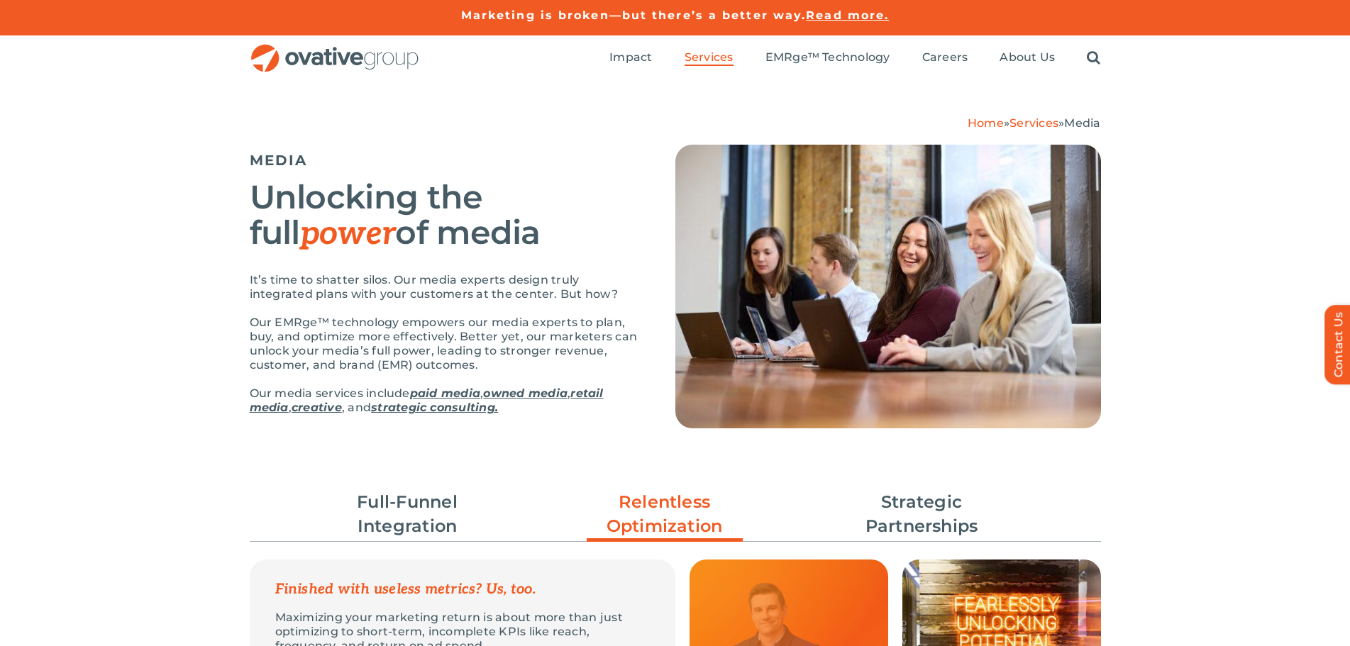
click at [669, 502] on link "Relentless Optimization" at bounding box center [665, 517] width 156 height 55
click at [926, 509] on link "Strategic Partnerships" at bounding box center [921, 514] width 156 height 48
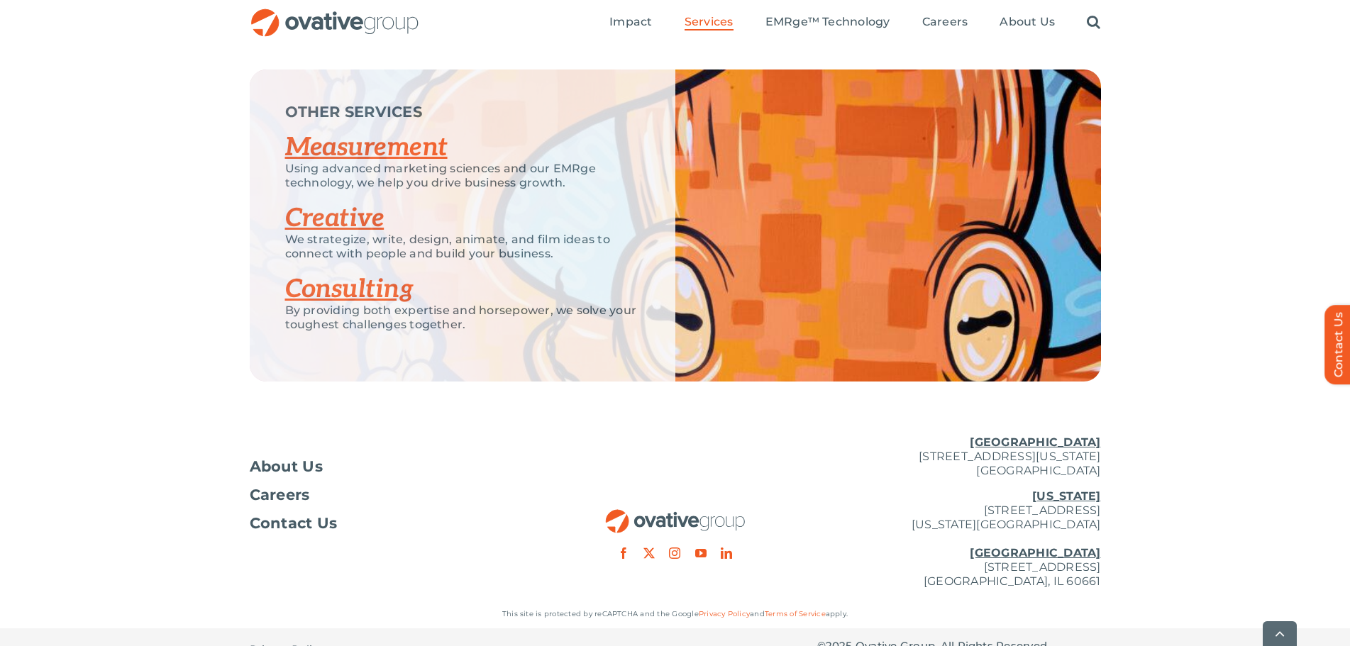
scroll to position [3092, 0]
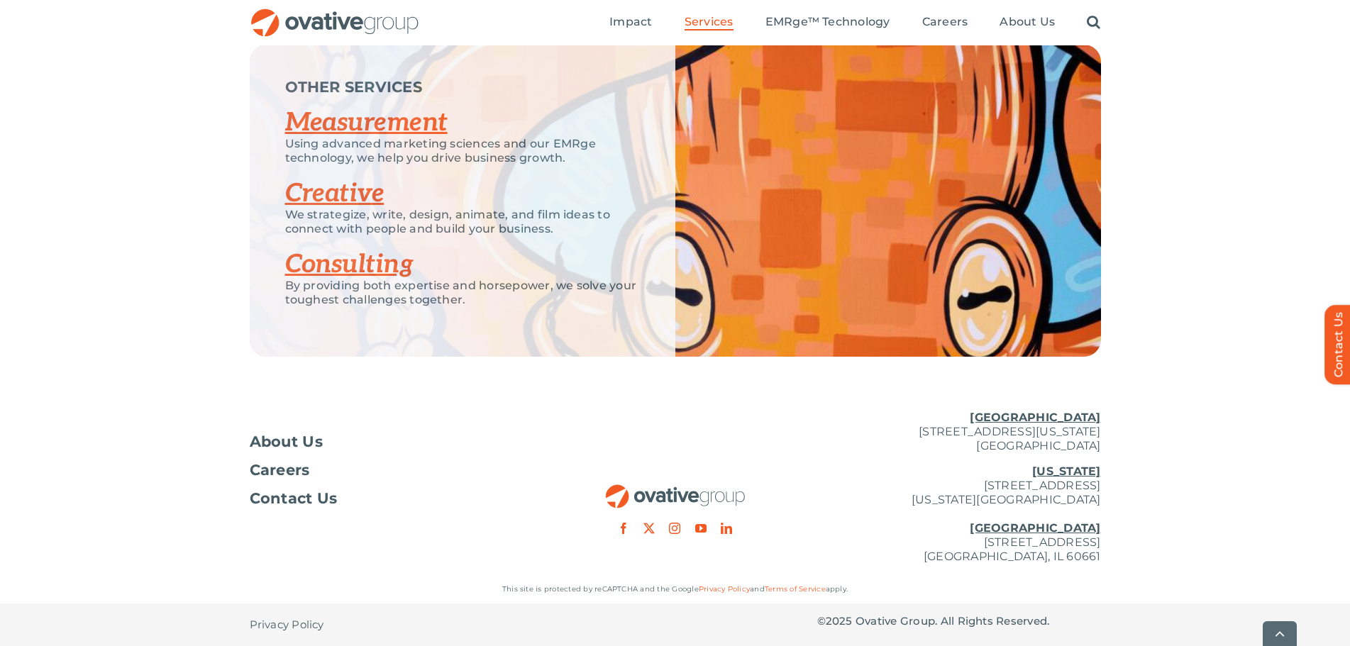
click at [321, 262] on link "Consulting" at bounding box center [349, 264] width 128 height 31
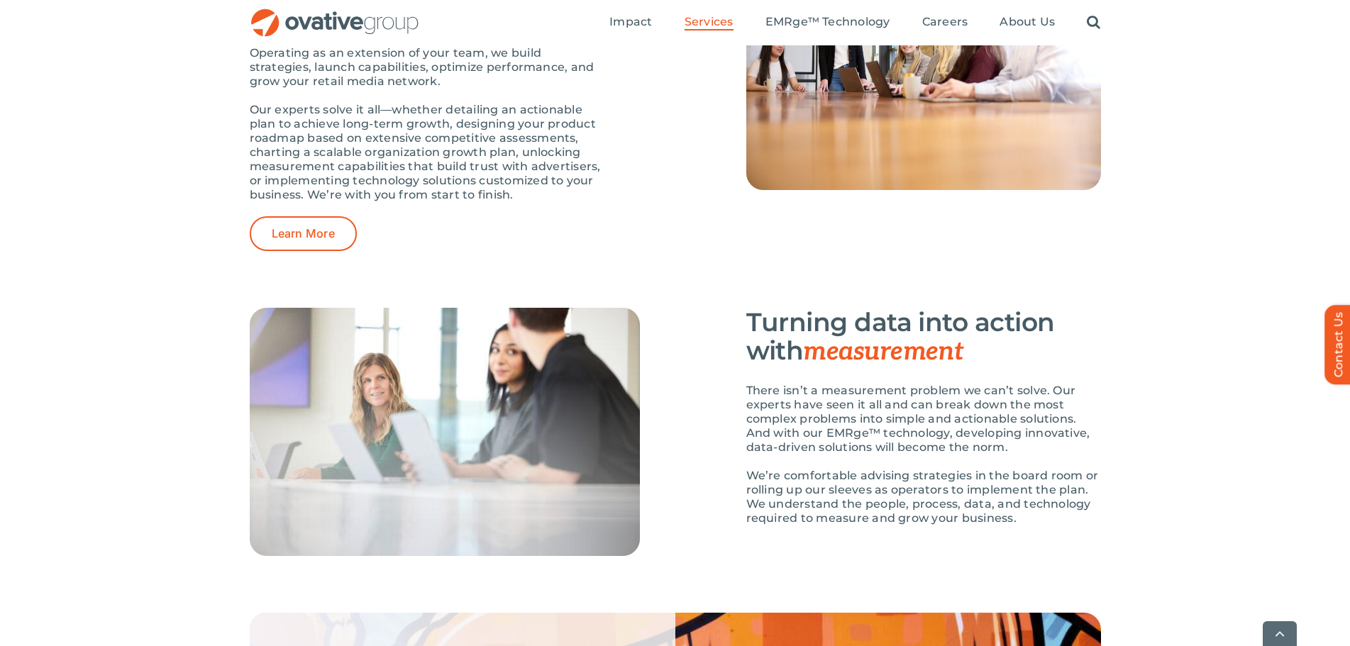
scroll to position [1773, 0]
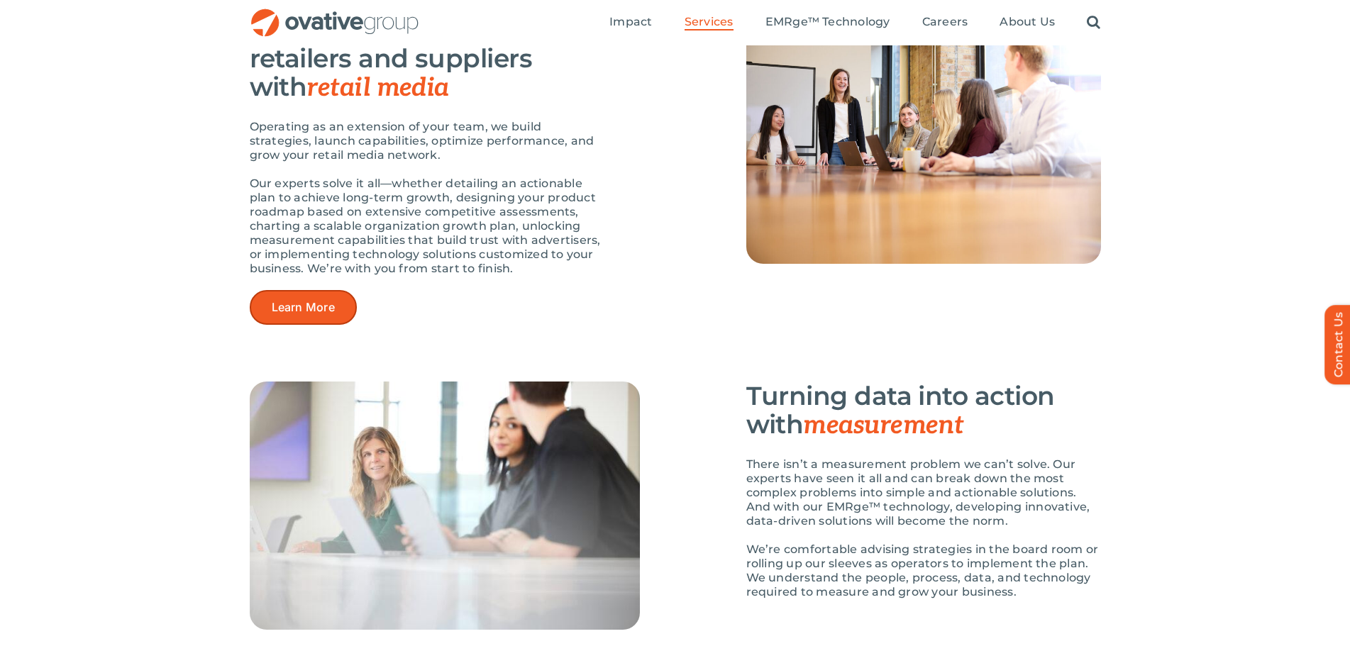
click at [292, 304] on span "Learn More" at bounding box center [303, 307] width 63 height 13
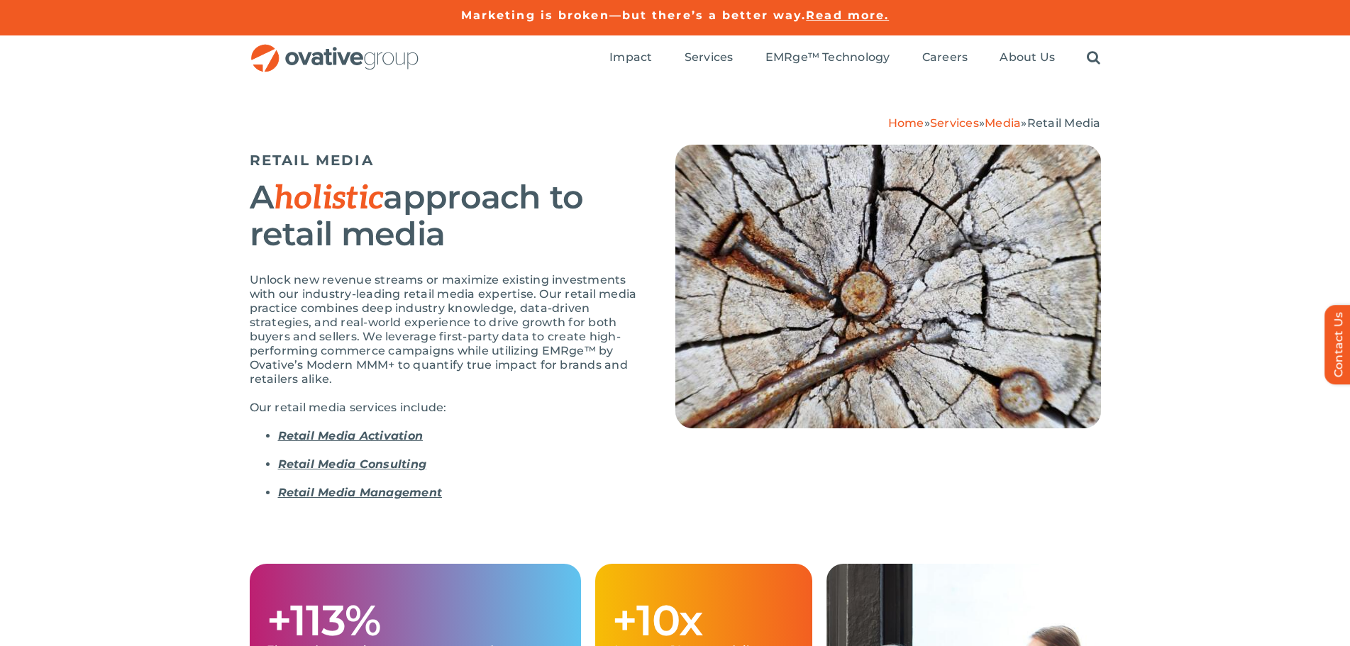
click at [322, 432] on link "Retail Media Activation" at bounding box center [350, 435] width 145 height 13
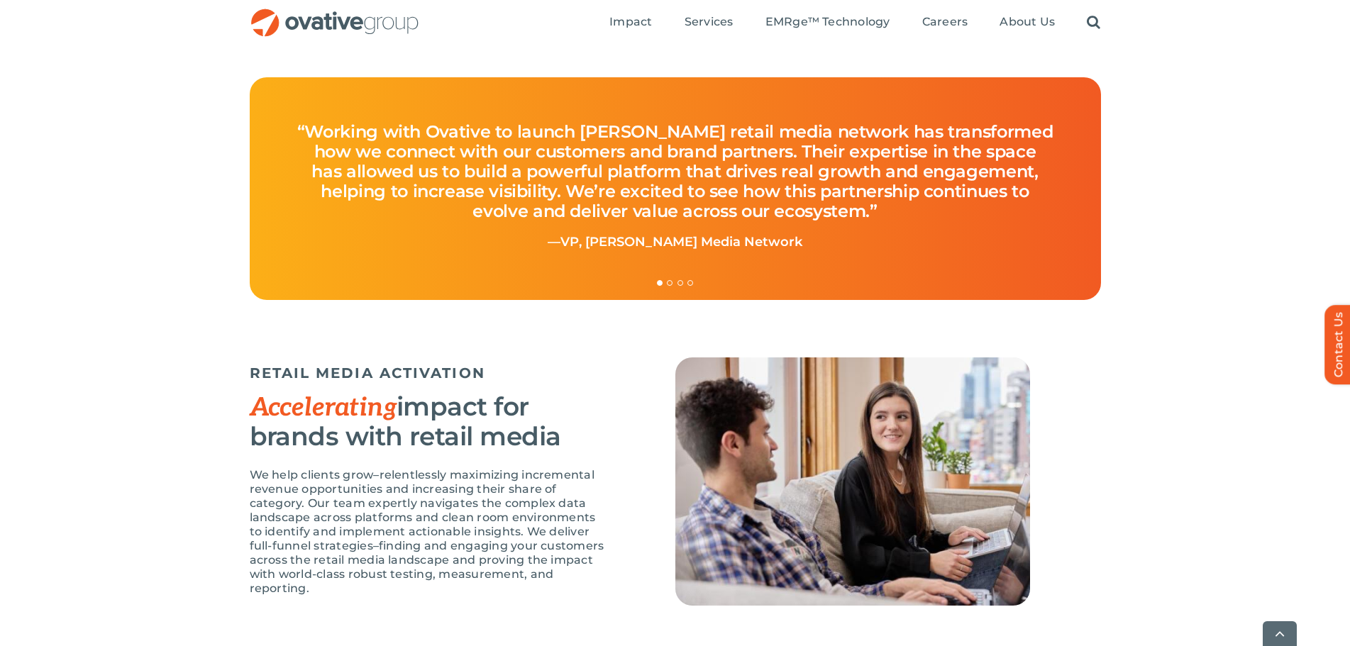
scroll to position [1277, 0]
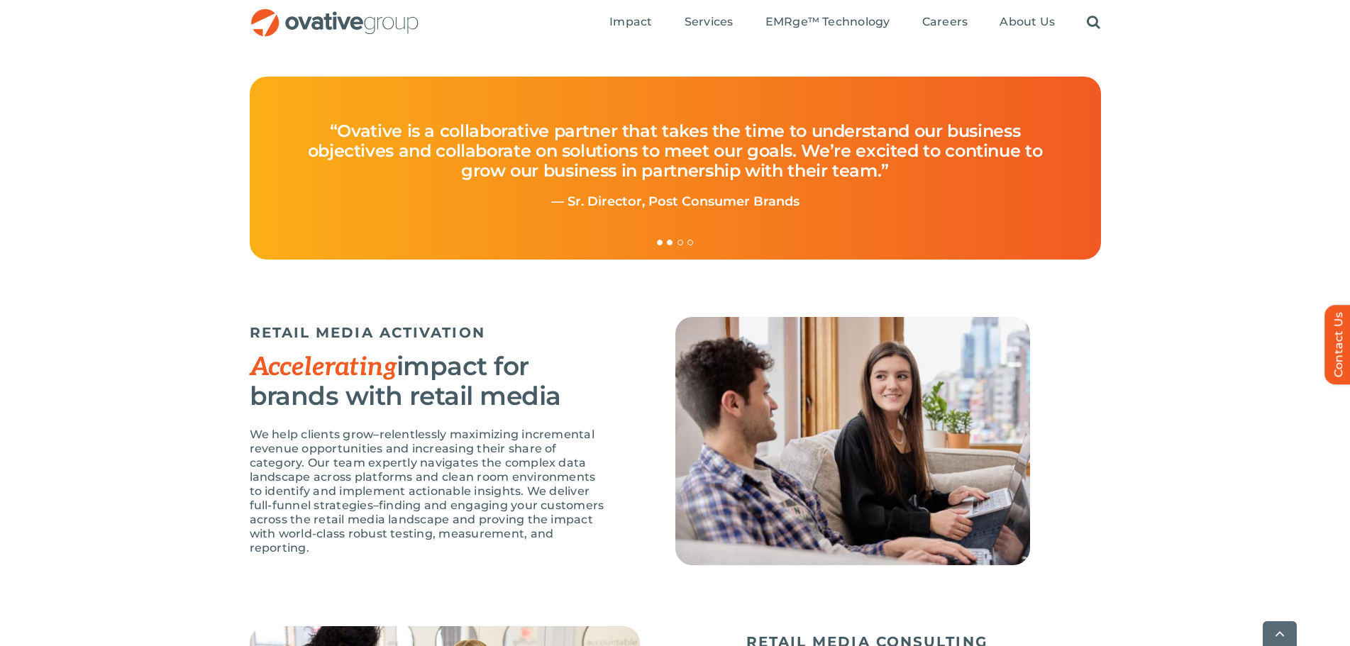
click at [657, 240] on link "Testimonial Pagination" at bounding box center [660, 243] width 6 height 6
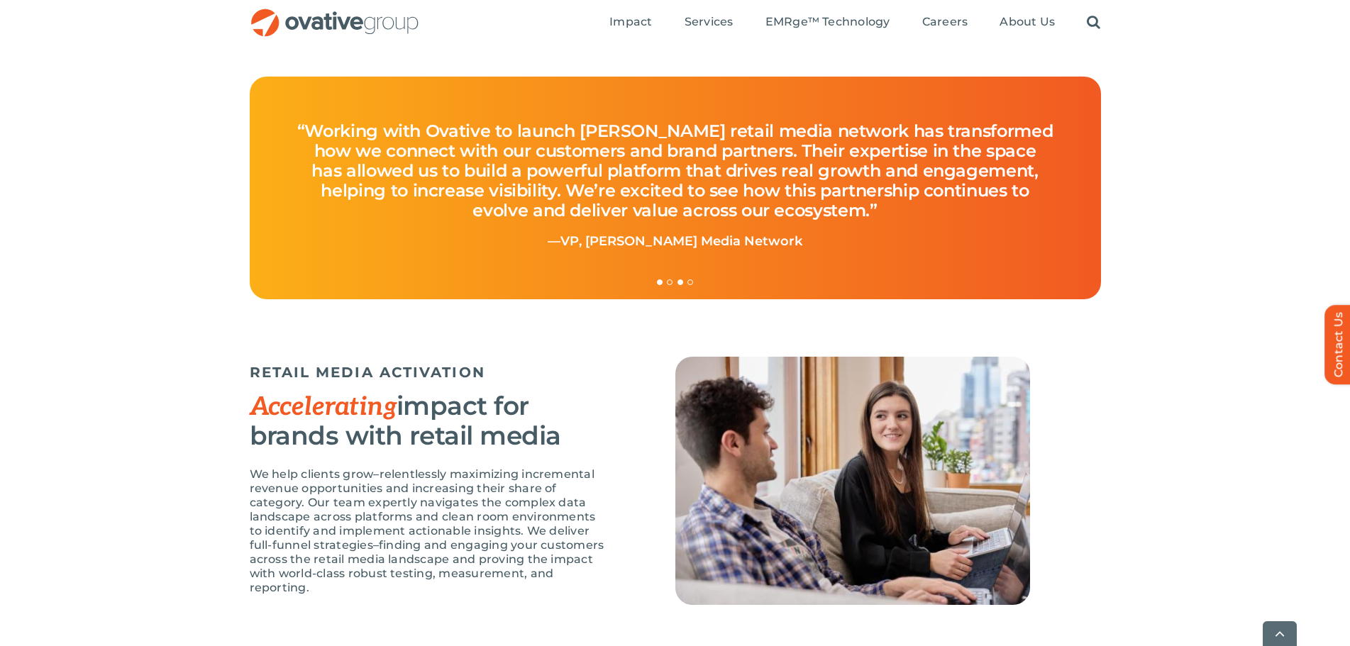
click at [680, 279] on link "Testimonial Pagination" at bounding box center [680, 282] width 6 height 6
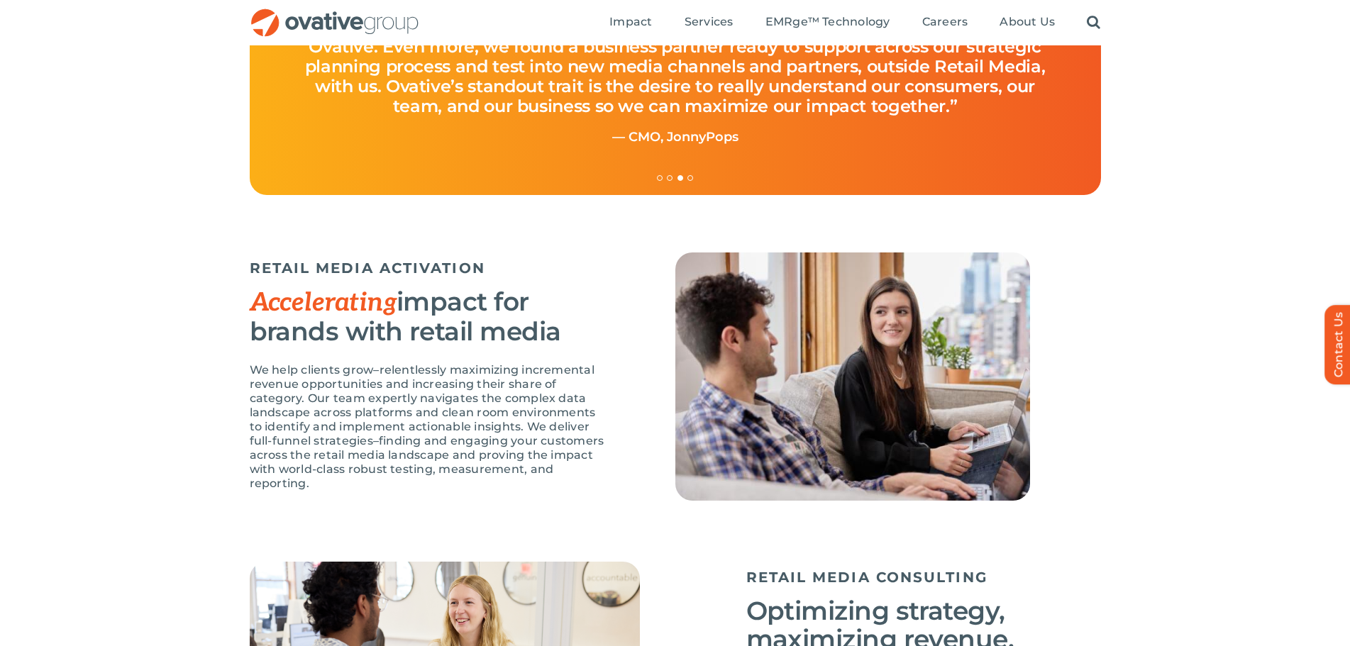
scroll to position [1419, 0]
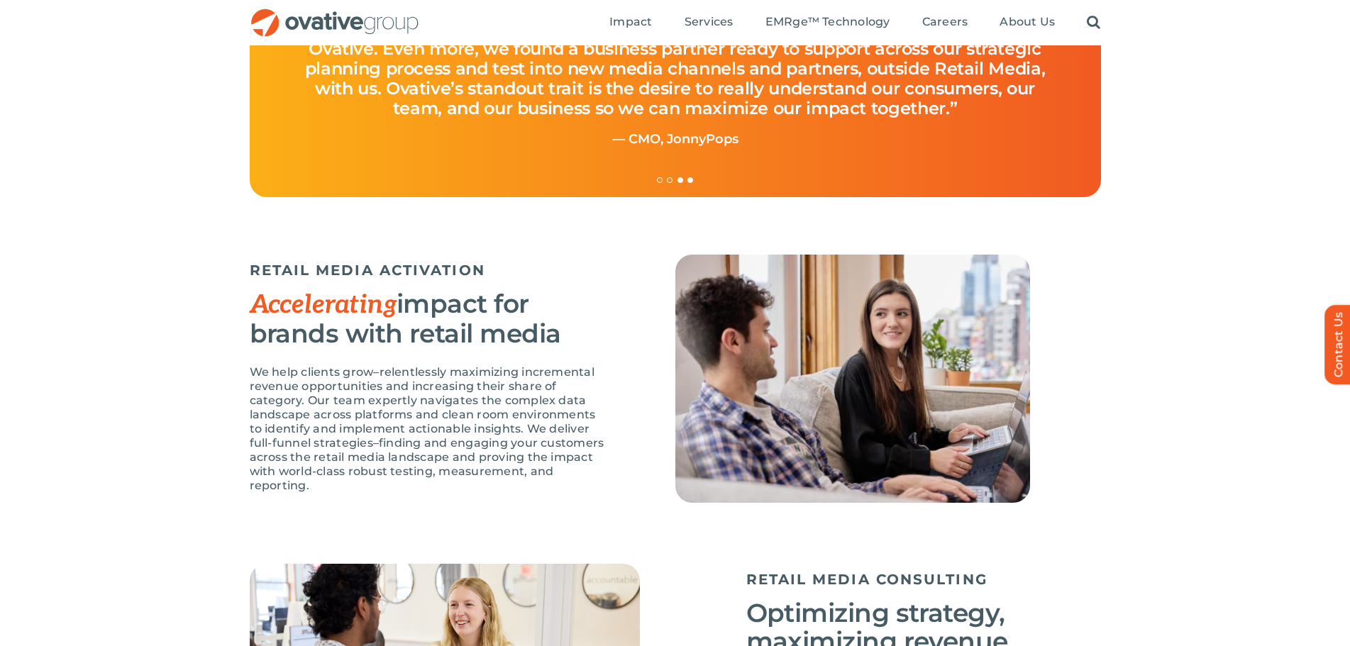
click at [692, 180] on link "Testimonial Pagination" at bounding box center [690, 180] width 6 height 6
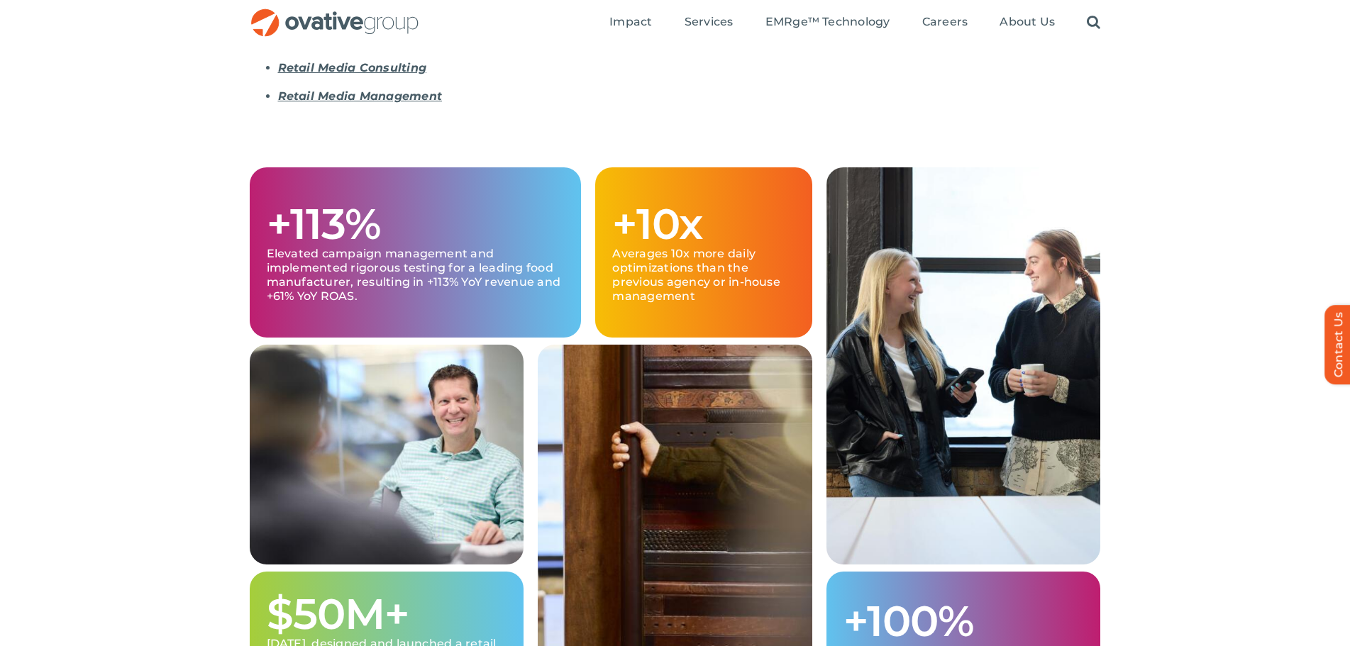
scroll to position [0, 0]
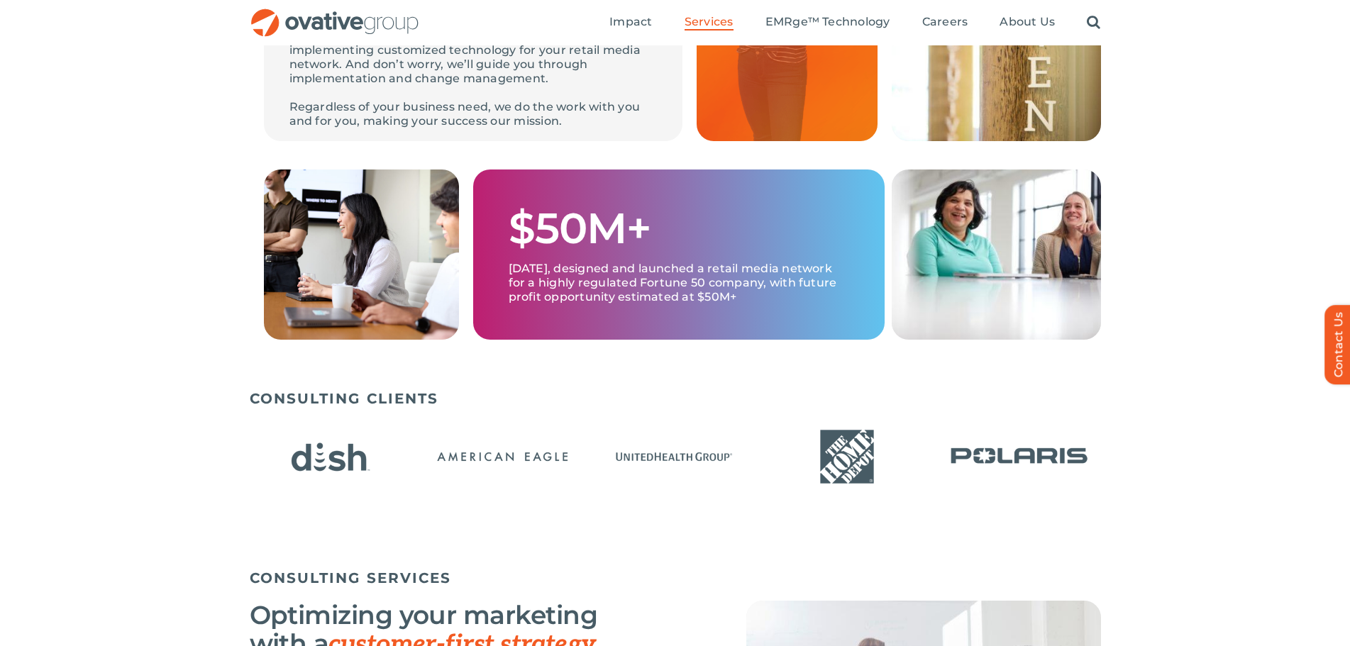
scroll to position [497, 0]
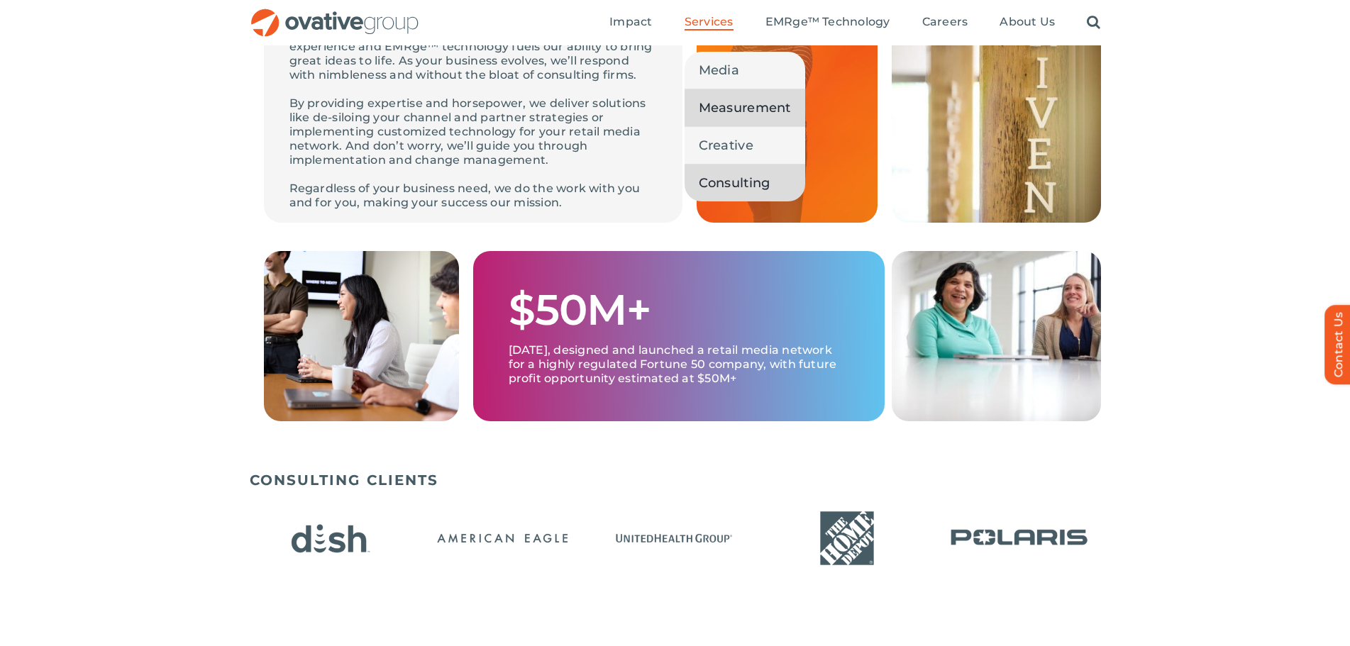
click at [721, 109] on span "Measurement" at bounding box center [745, 108] width 92 height 20
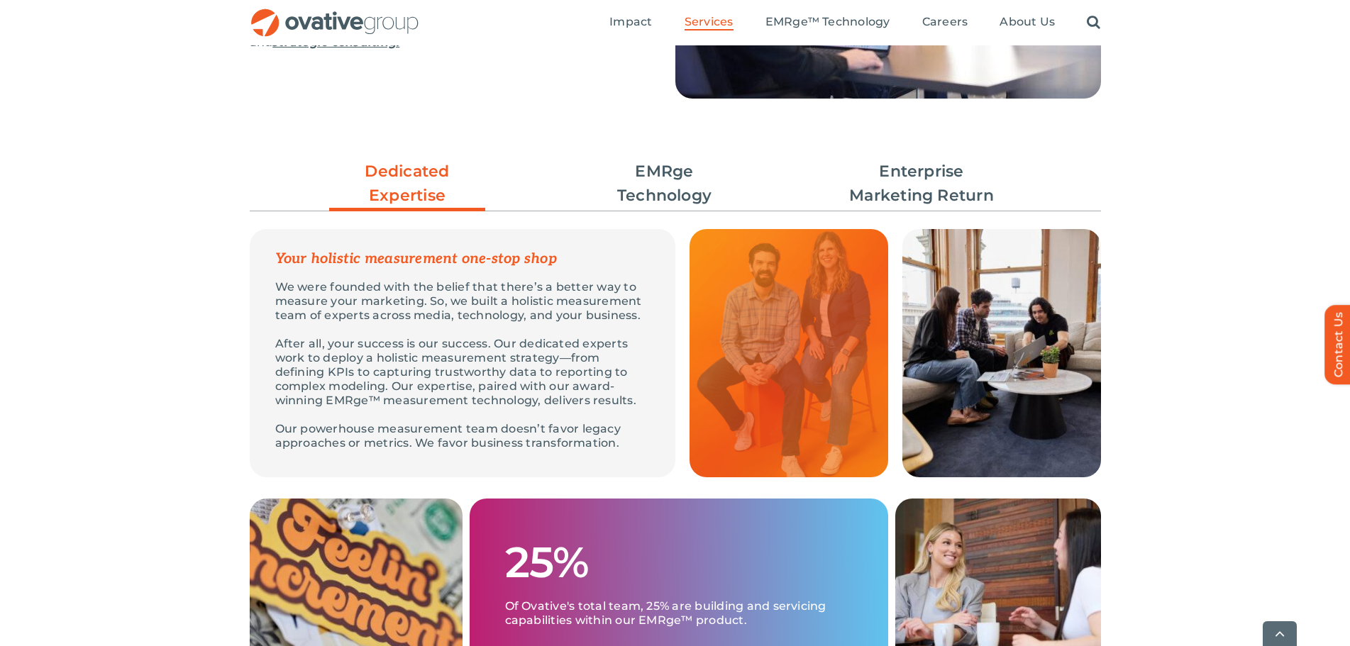
scroll to position [355, 0]
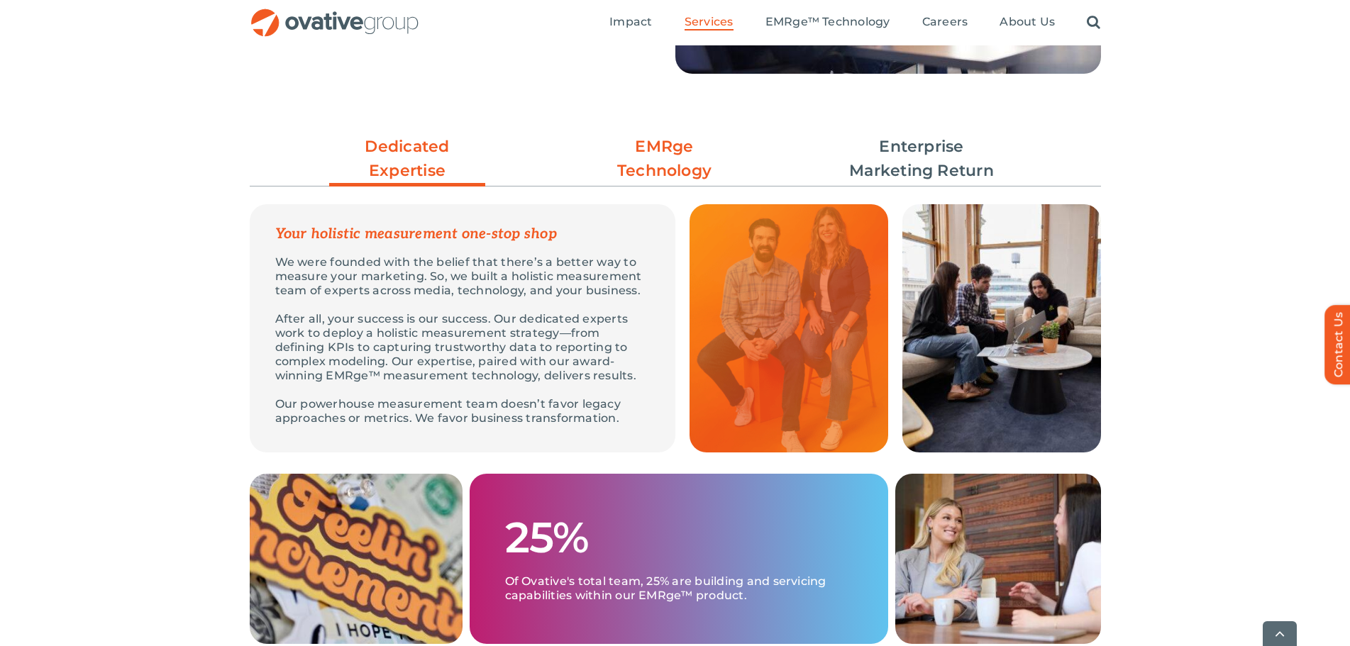
click at [655, 153] on link "EMRge Technology" at bounding box center [665, 159] width 156 height 48
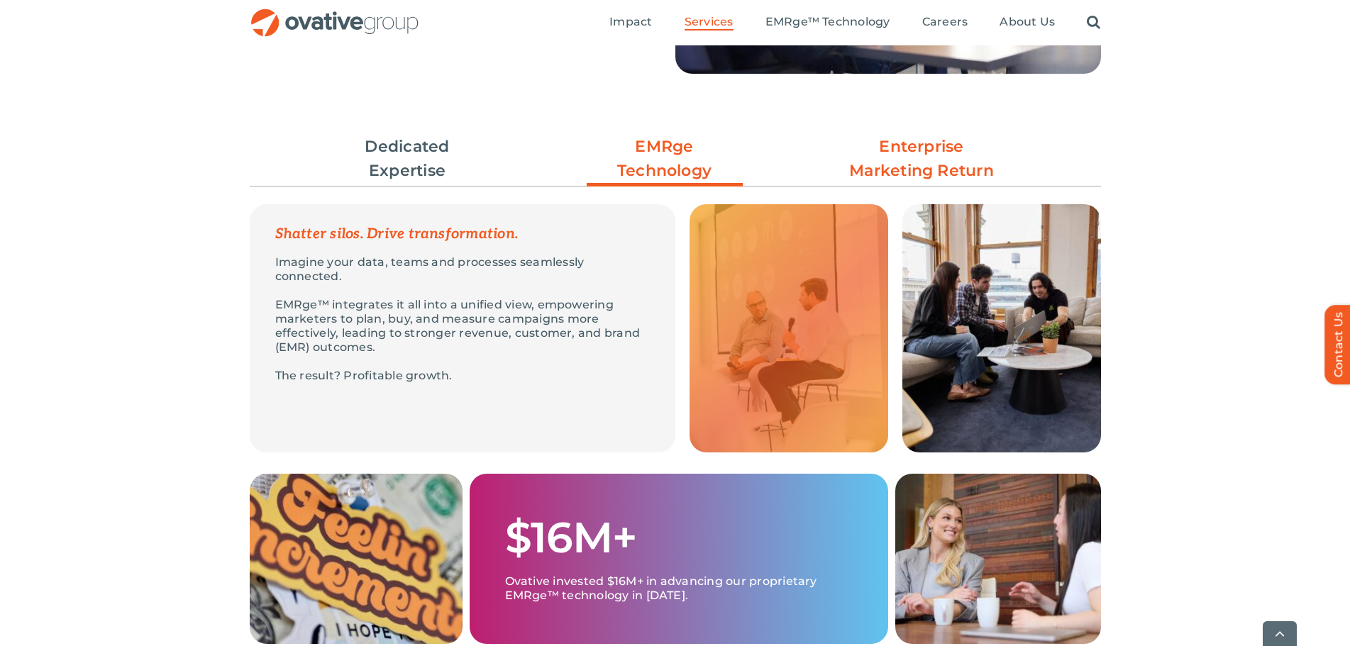
click at [924, 157] on link "Enterprise Marketing Return" at bounding box center [921, 159] width 156 height 48
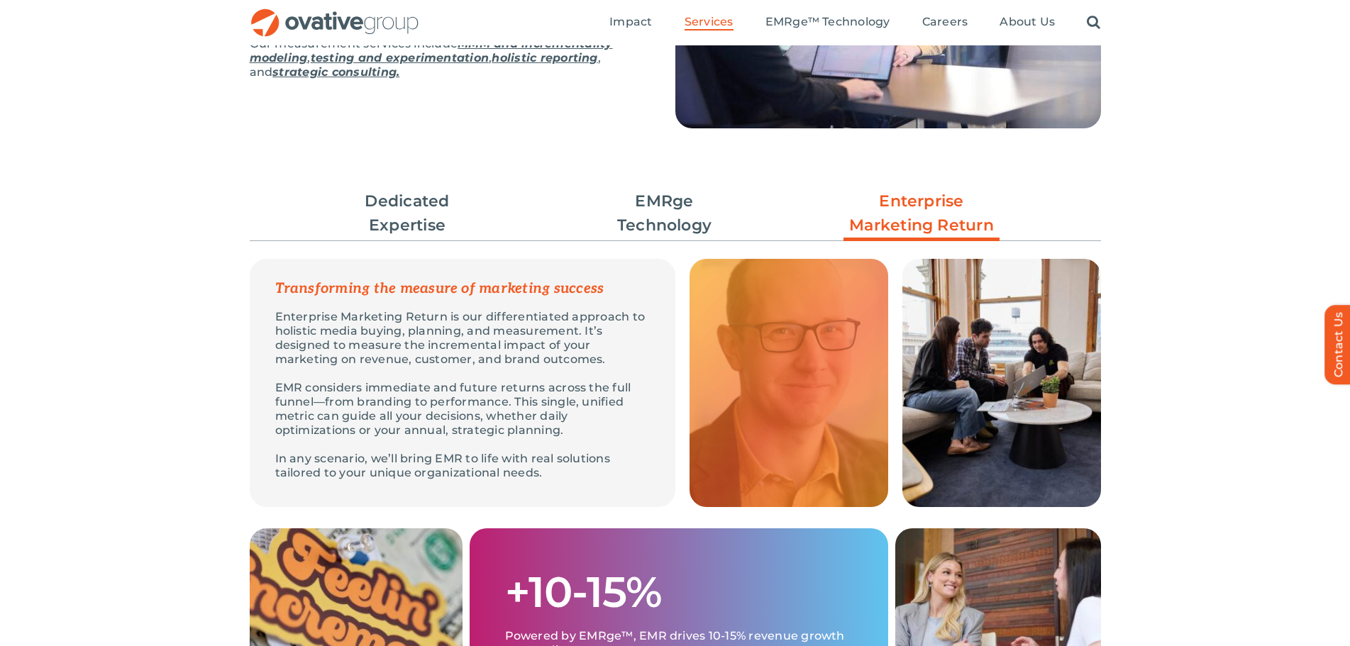
scroll to position [138, 0]
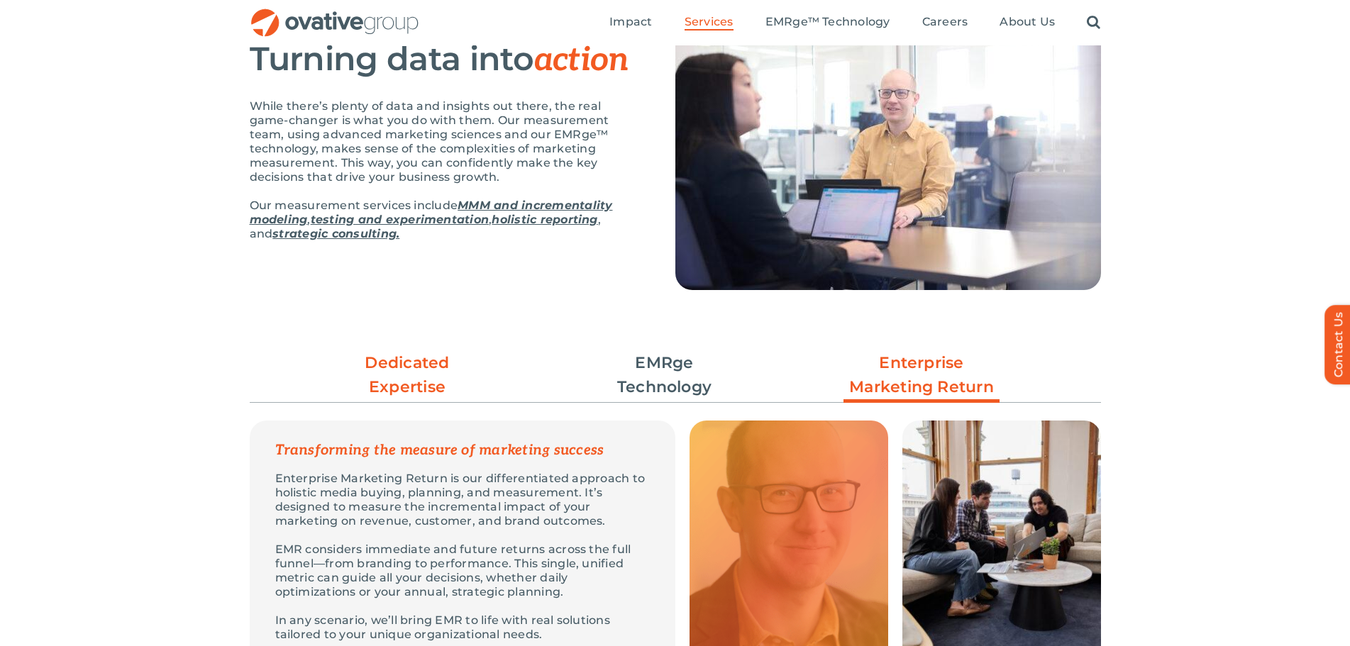
click at [417, 378] on link "Dedicated Expertise" at bounding box center [407, 375] width 156 height 48
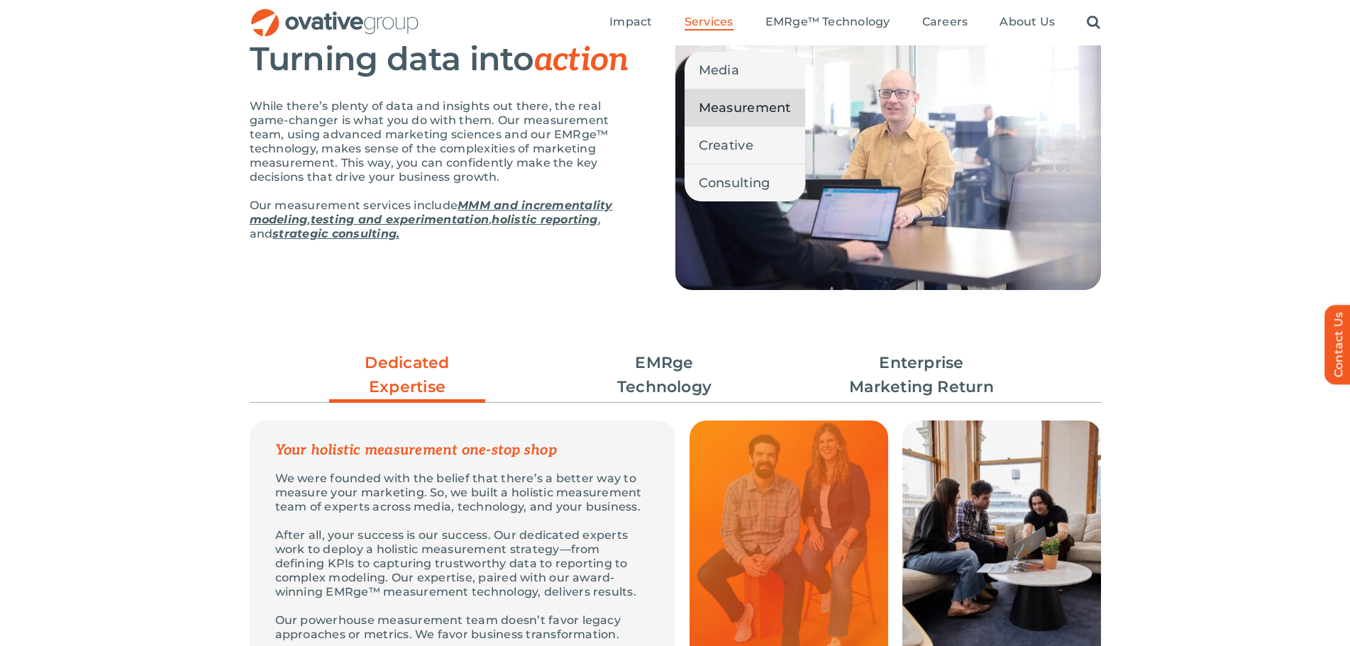
click at [706, 20] on span "Services" at bounding box center [709, 22] width 49 height 14
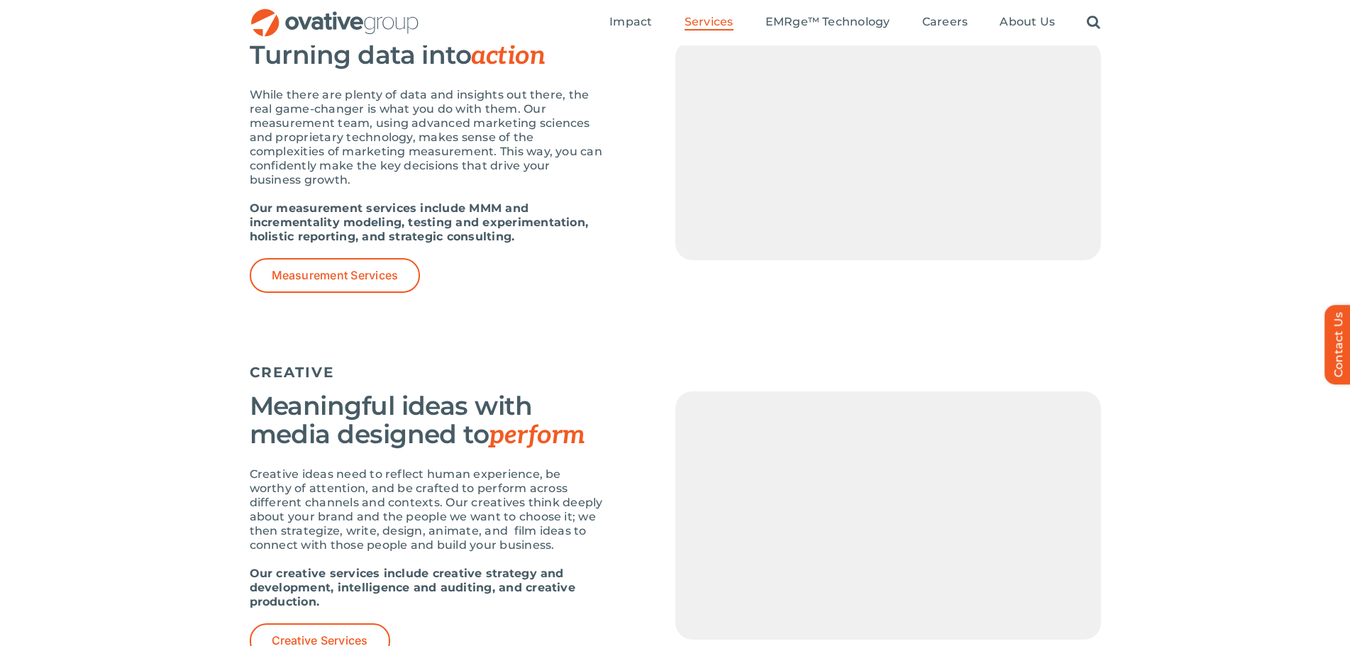
scroll to position [1135, 0]
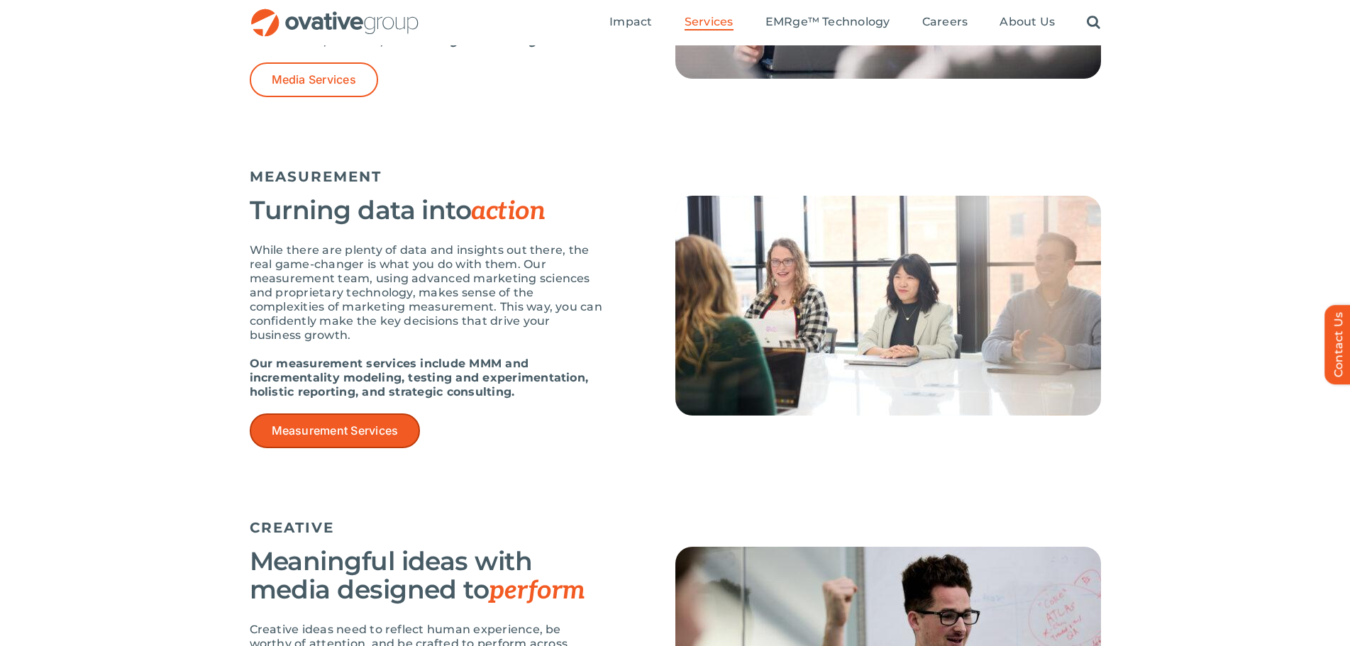
click at [342, 426] on span "Measurement Services" at bounding box center [335, 430] width 127 height 13
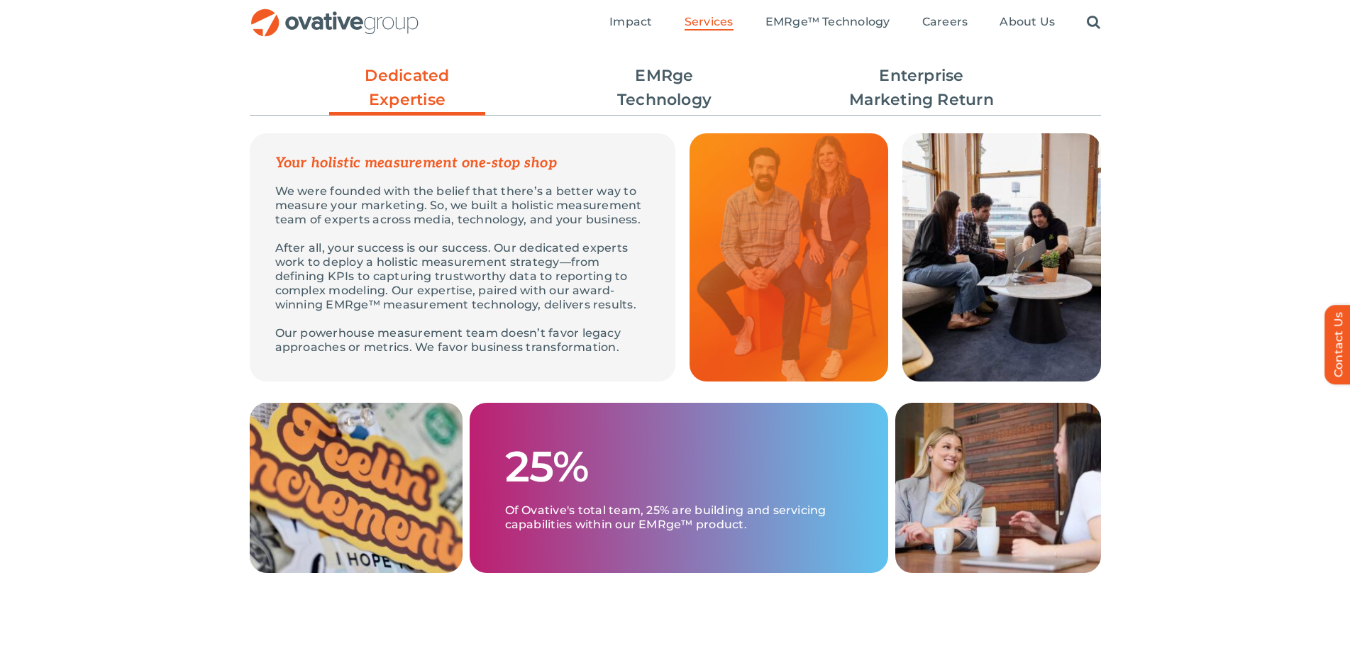
scroll to position [355, 0]
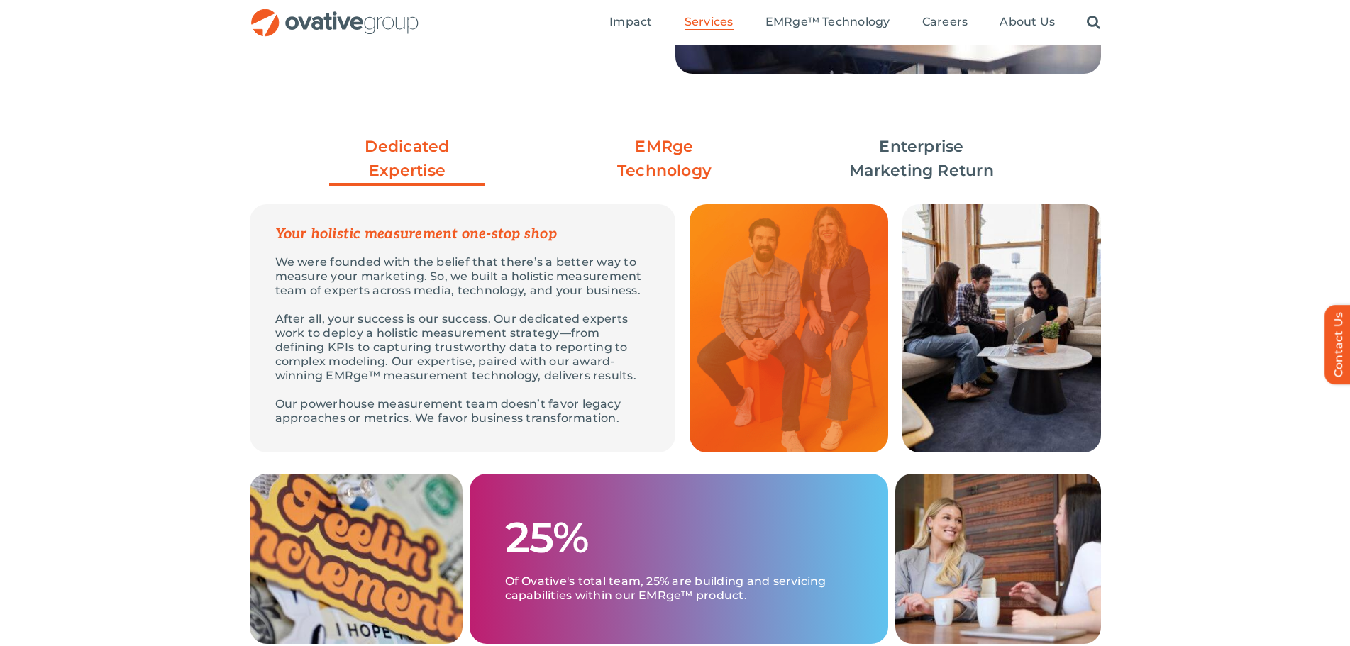
click at [657, 158] on link "EMRge Technology" at bounding box center [665, 159] width 156 height 48
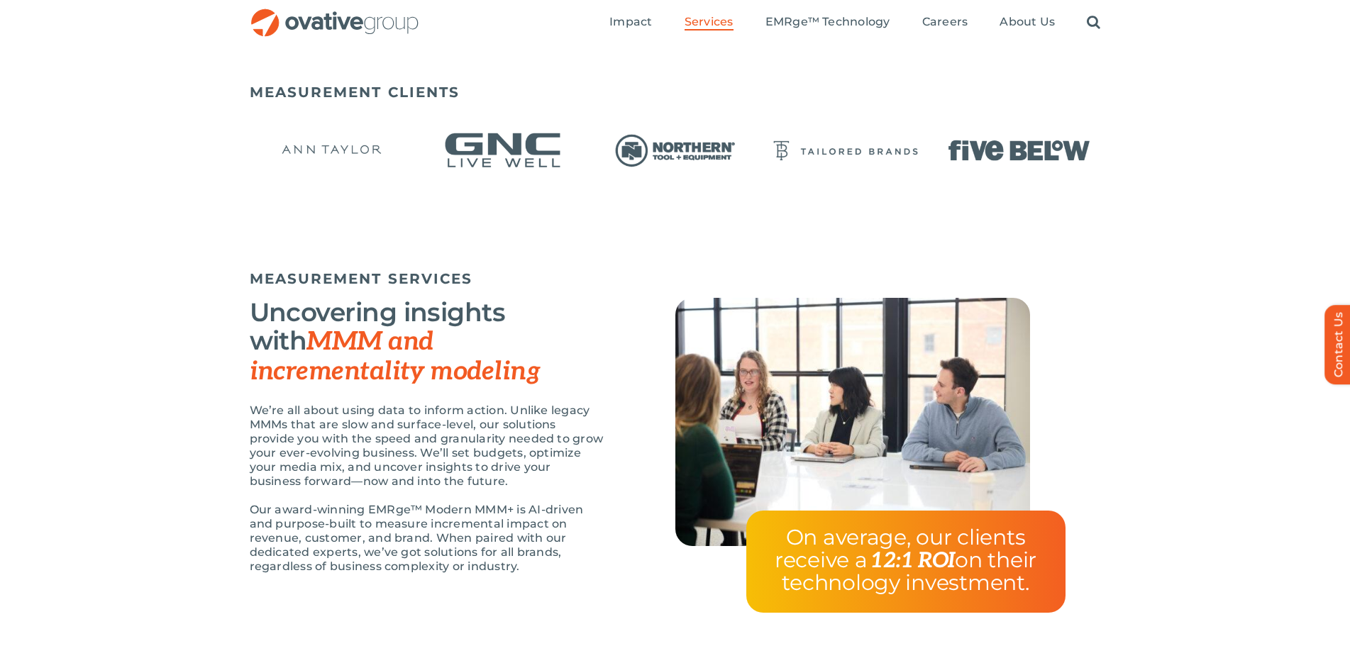
scroll to position [635, 0]
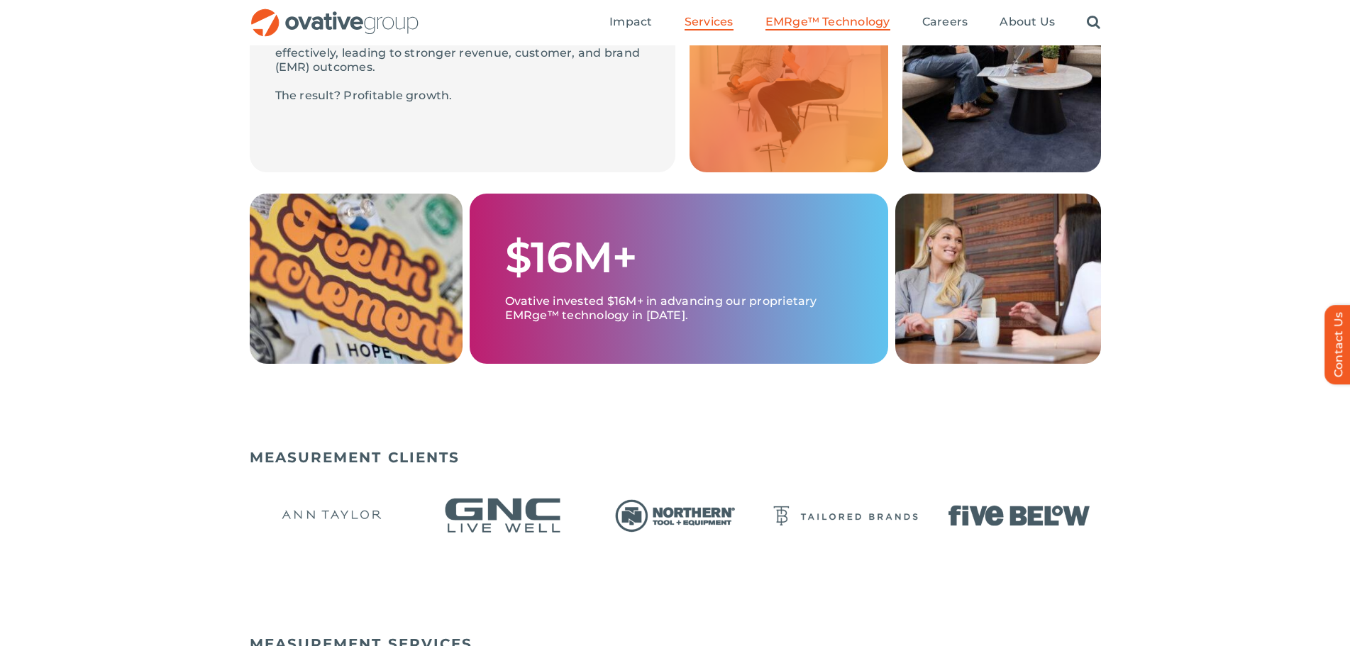
click at [820, 18] on span "EMRge™ Technology" at bounding box center [827, 22] width 125 height 14
